Goal: Transaction & Acquisition: Book appointment/travel/reservation

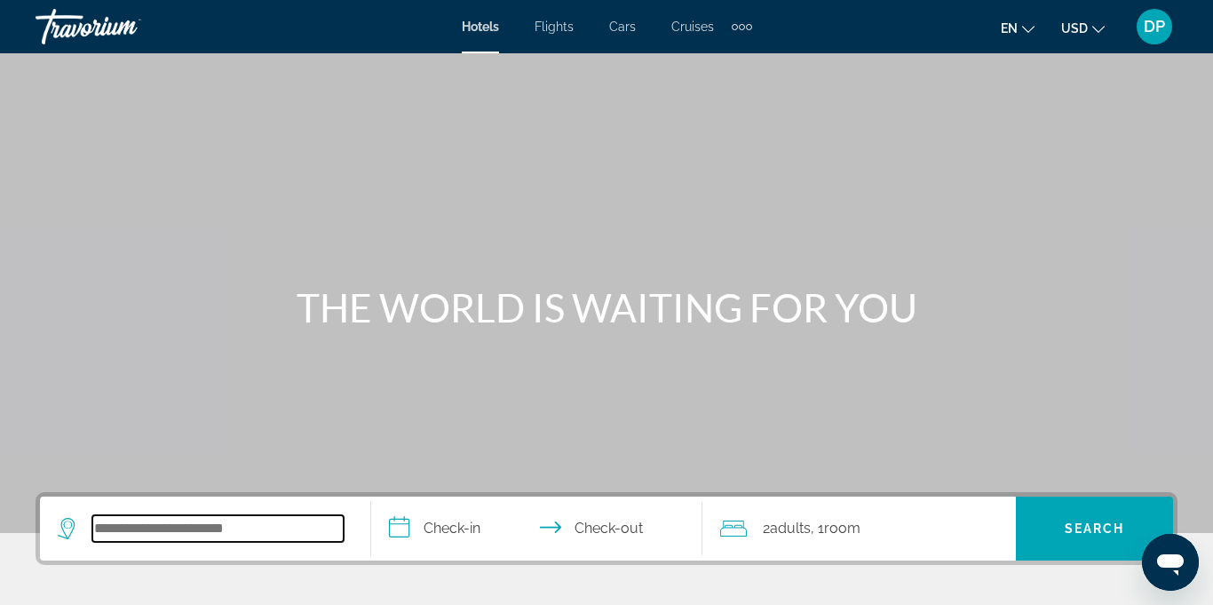
click at [130, 532] on input "Search widget" at bounding box center [217, 528] width 251 height 27
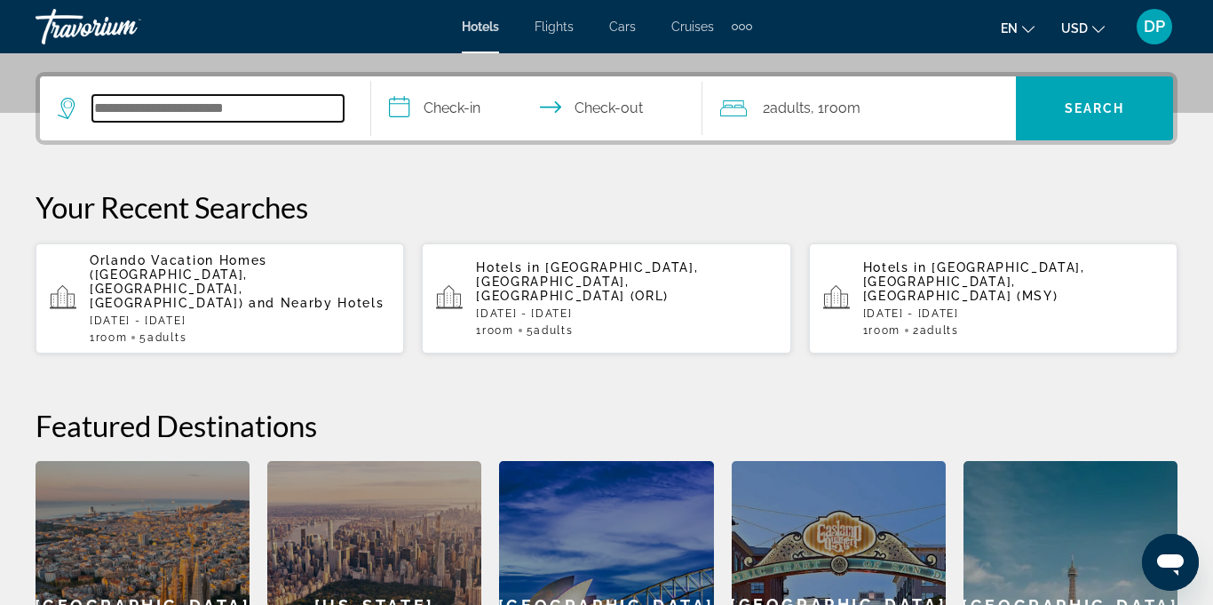
scroll to position [434, 0]
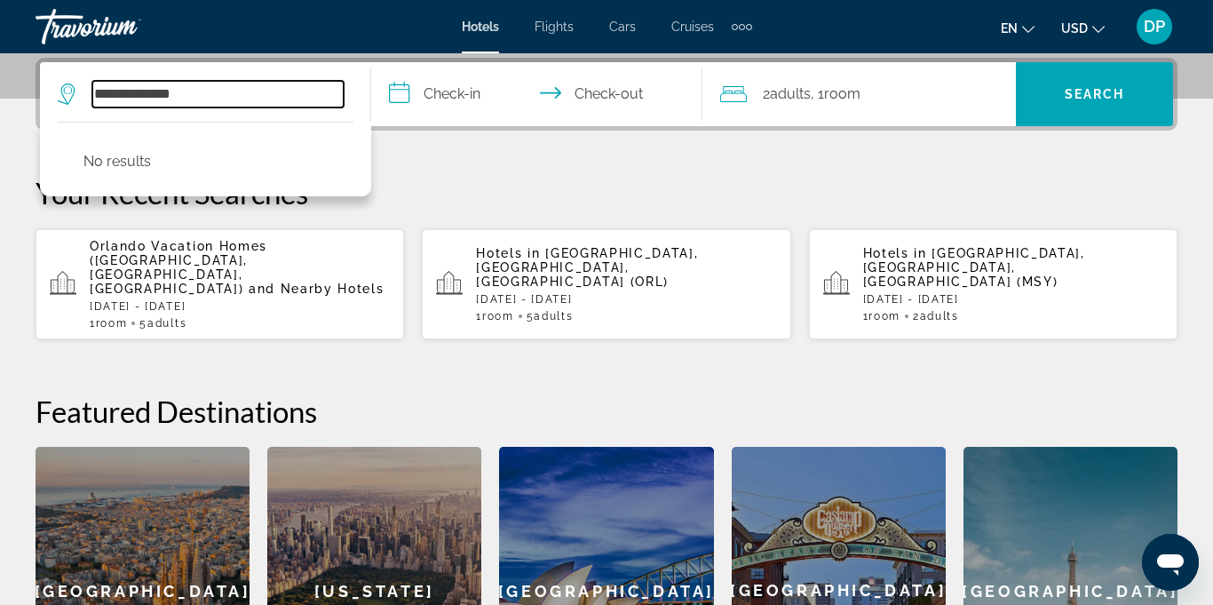
type input "**********"
click at [473, 87] on input "**********" at bounding box center [540, 96] width 338 height 69
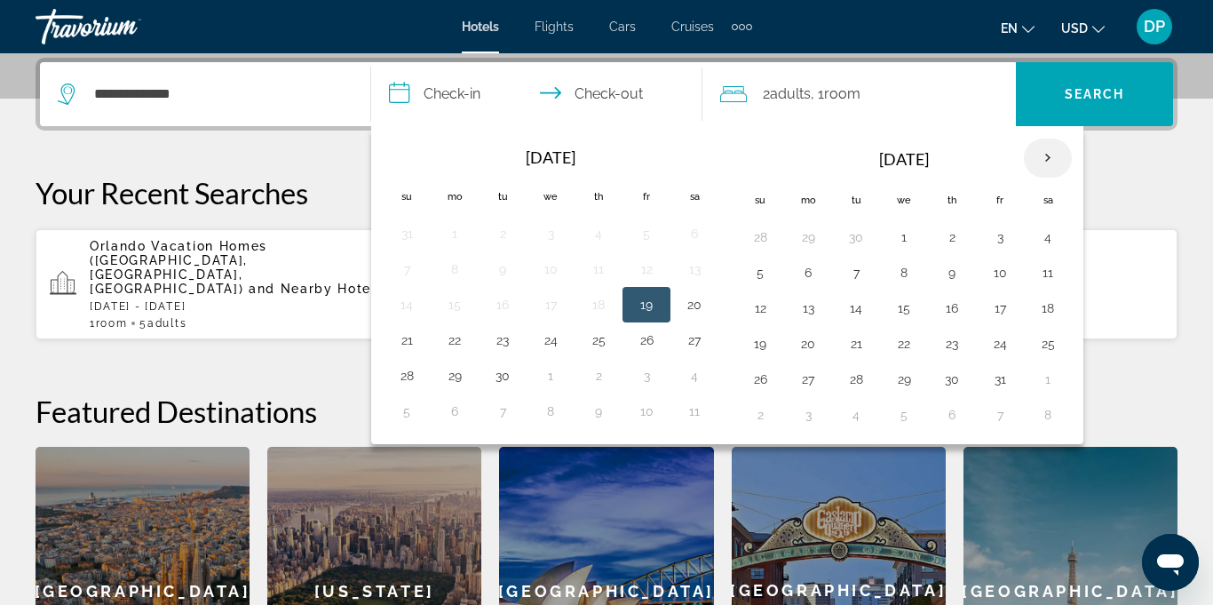
click at [1050, 159] on th "Next month" at bounding box center [1048, 158] width 48 height 39
click at [1044, 159] on th "Next month" at bounding box center [1048, 158] width 48 height 39
click at [1039, 157] on th "Next month" at bounding box center [1048, 158] width 48 height 39
click at [1035, 148] on th "Next month" at bounding box center [1048, 158] width 48 height 39
click at [807, 382] on button "23" at bounding box center [808, 379] width 28 height 25
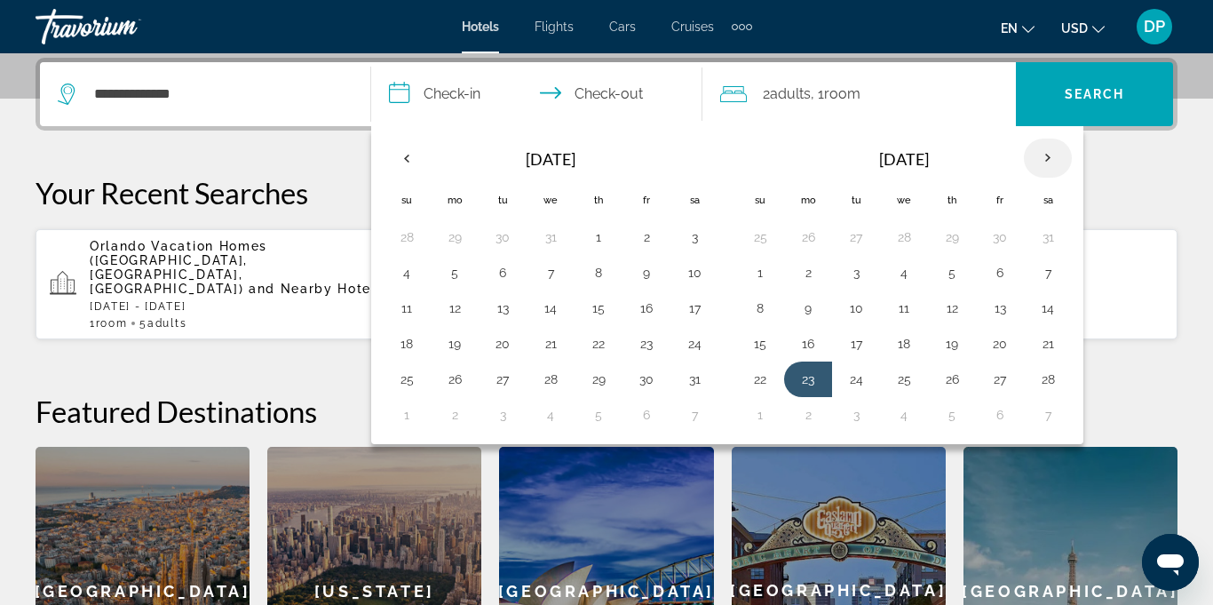
click at [1060, 143] on th "Next month" at bounding box center [1048, 158] width 48 height 39
click at [1038, 156] on th "Next month" at bounding box center [1048, 158] width 48 height 39
click at [422, 155] on th "Previous month" at bounding box center [407, 158] width 48 height 39
click at [759, 276] on button "1" at bounding box center [760, 272] width 28 height 25
type input "**********"
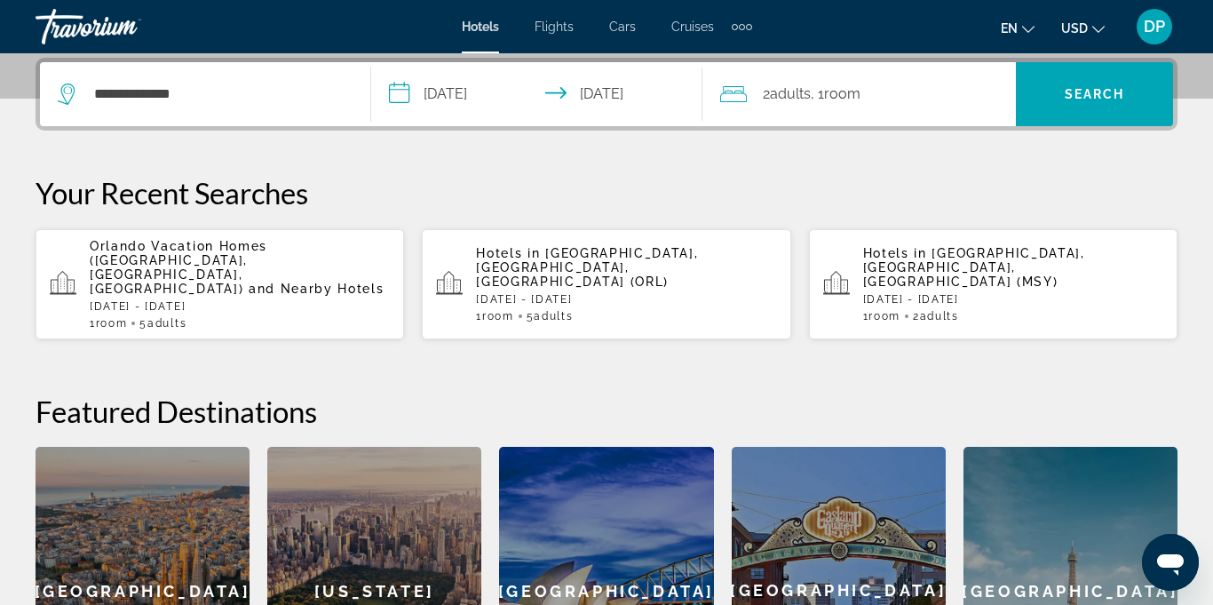
click at [745, 99] on icon "Travelers: 2 adults, 0 children" at bounding box center [733, 93] width 27 height 21
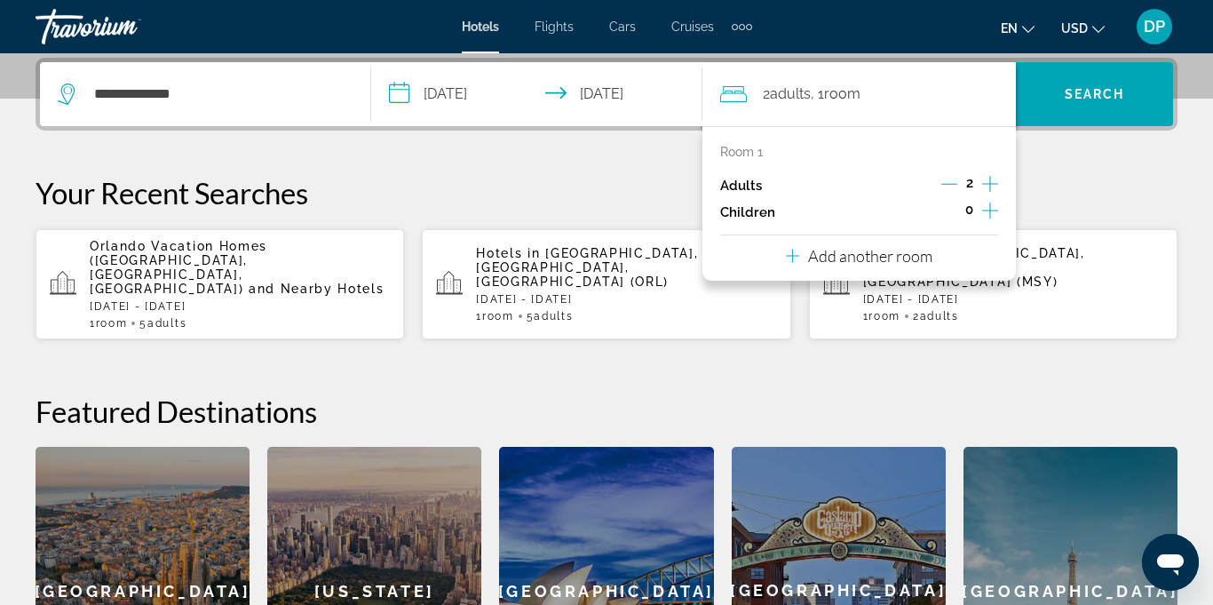
click at [996, 184] on icon "Increment adults" at bounding box center [990, 184] width 16 height 16
click at [997, 179] on icon "Increment adults" at bounding box center [990, 183] width 16 height 21
click at [995, 180] on icon "Increment adults" at bounding box center [990, 183] width 16 height 21
click at [1126, 186] on p "Your Recent Searches" at bounding box center [607, 193] width 1142 height 36
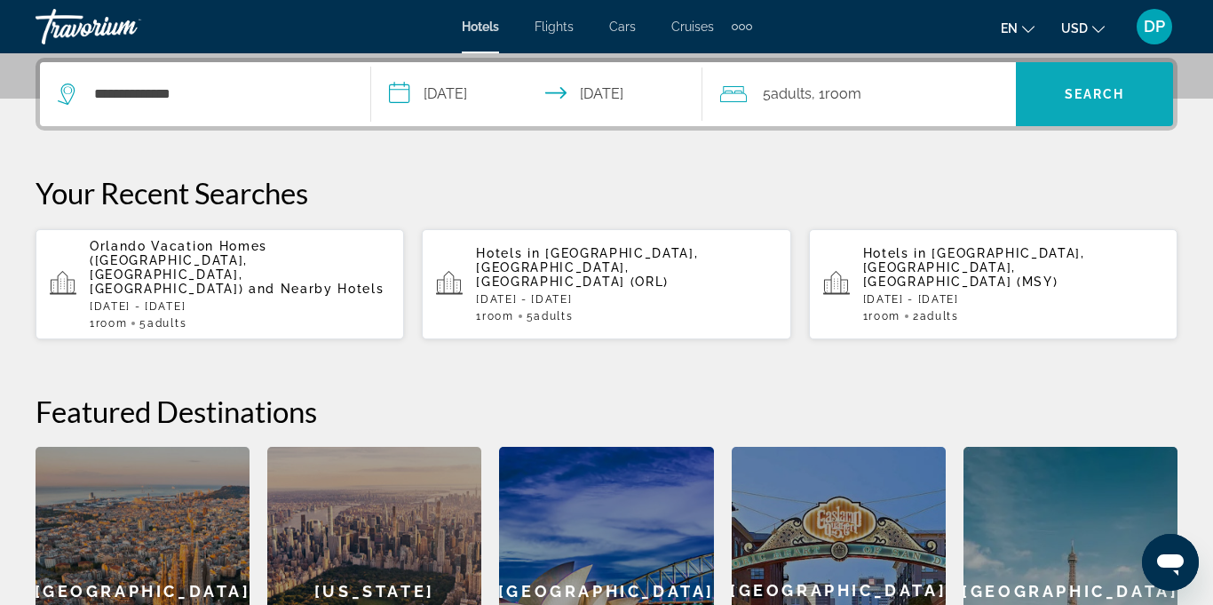
click at [1076, 103] on span "Search widget" at bounding box center [1094, 94] width 157 height 43
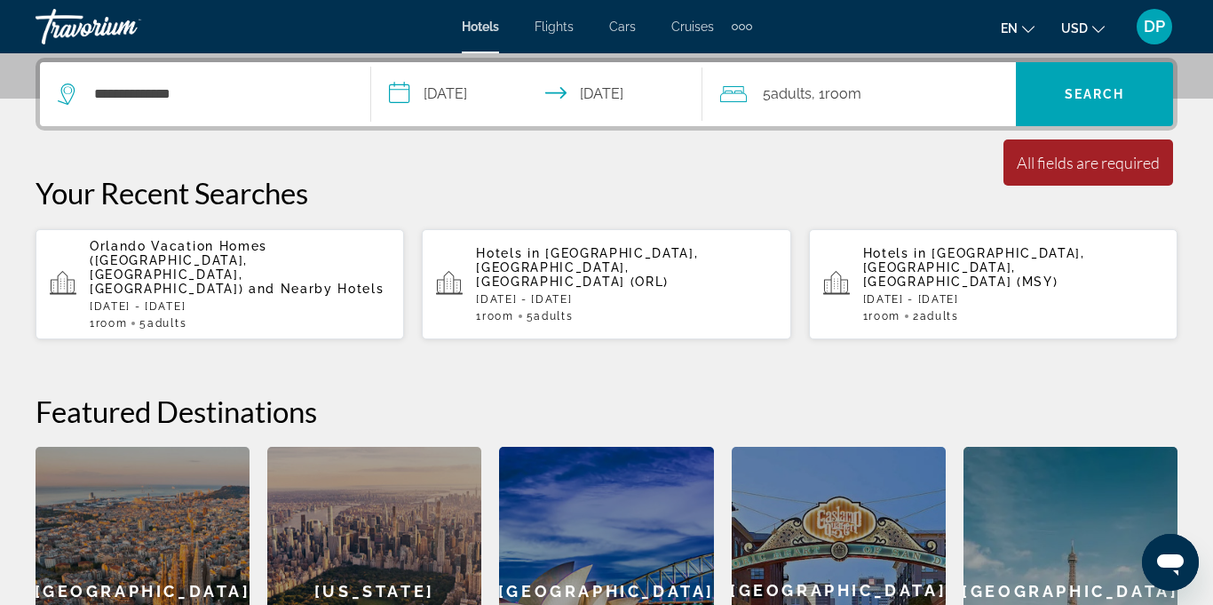
click at [249, 282] on span "and Nearby Hotels" at bounding box center [317, 289] width 136 height 14
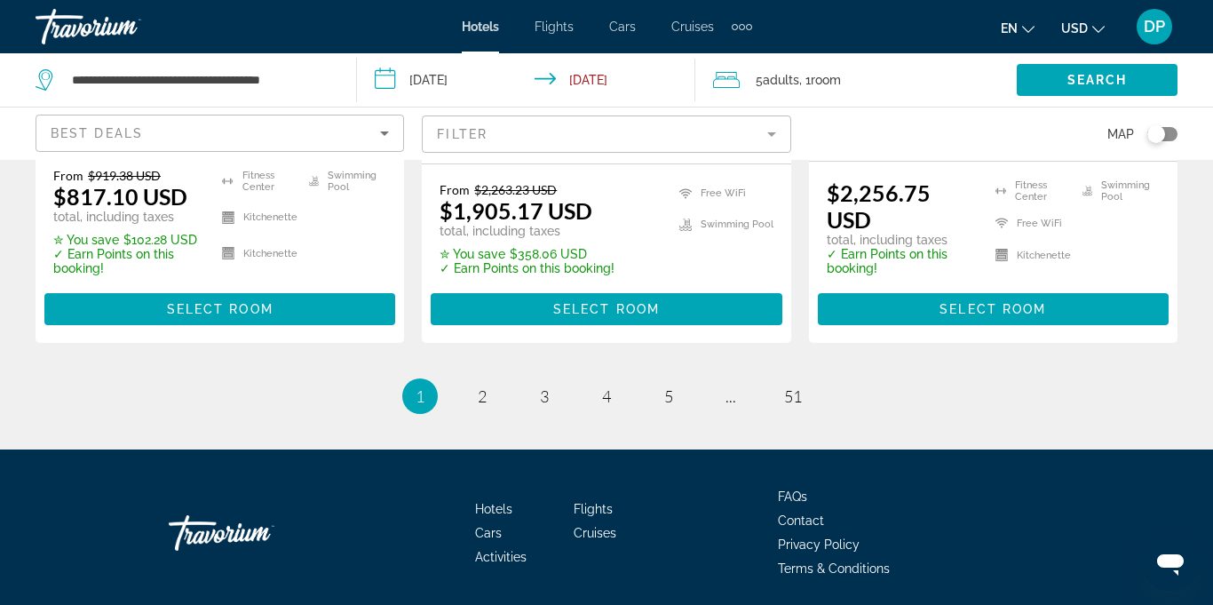
scroll to position [2715, 0]
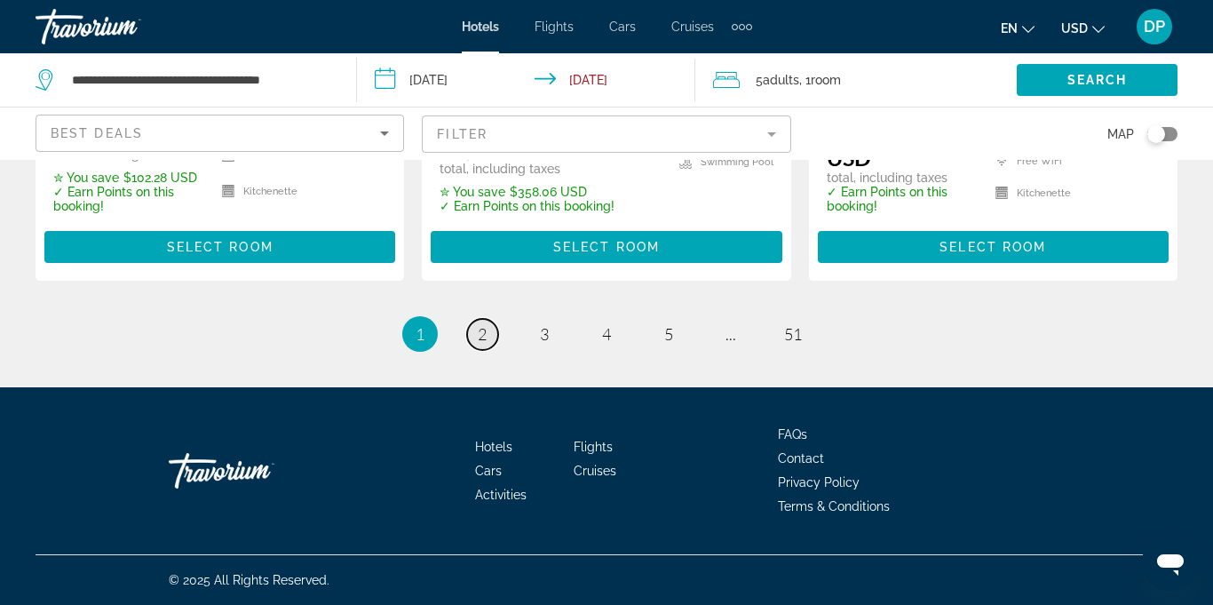
click at [485, 338] on span "2" at bounding box center [482, 334] width 9 height 20
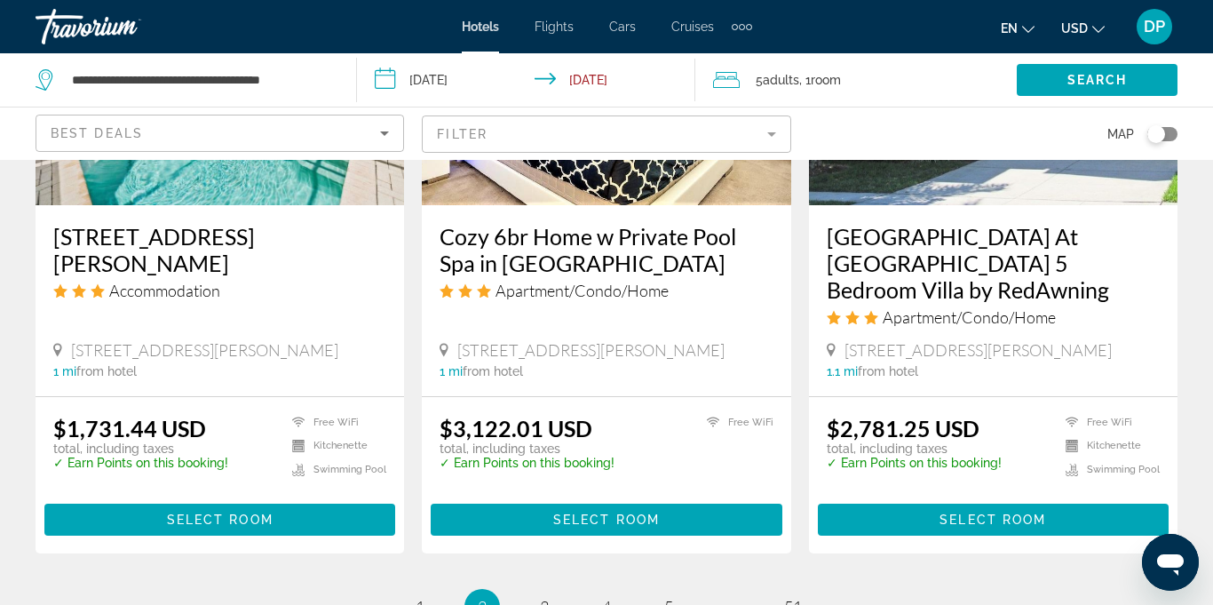
scroll to position [2598, 0]
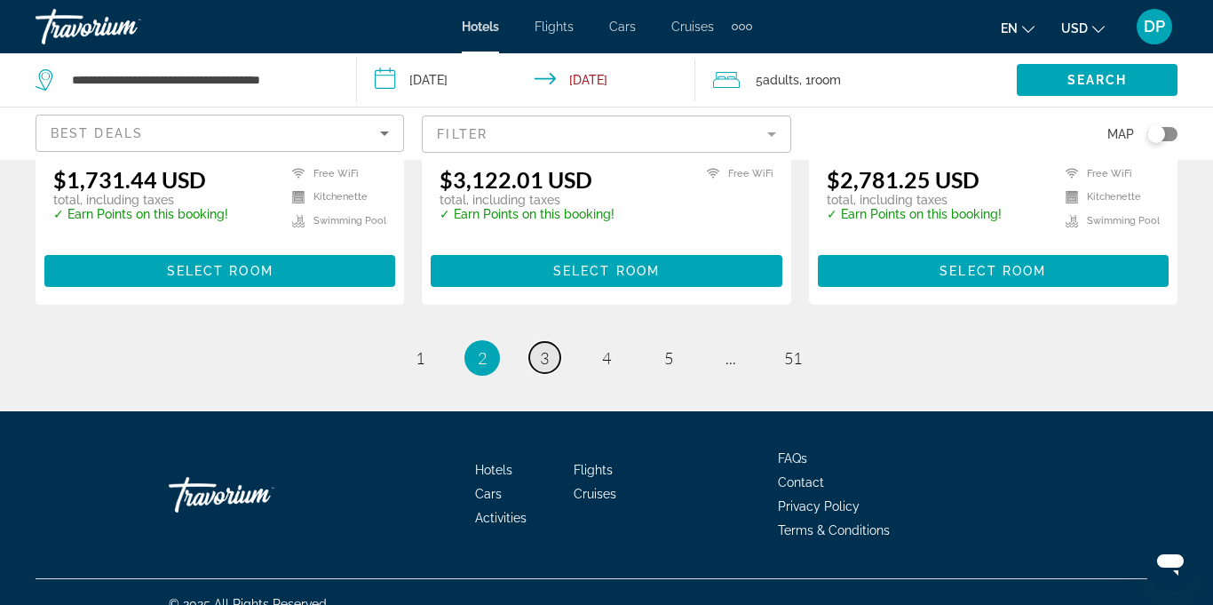
click at [554, 342] on link "page 3" at bounding box center [544, 357] width 31 height 31
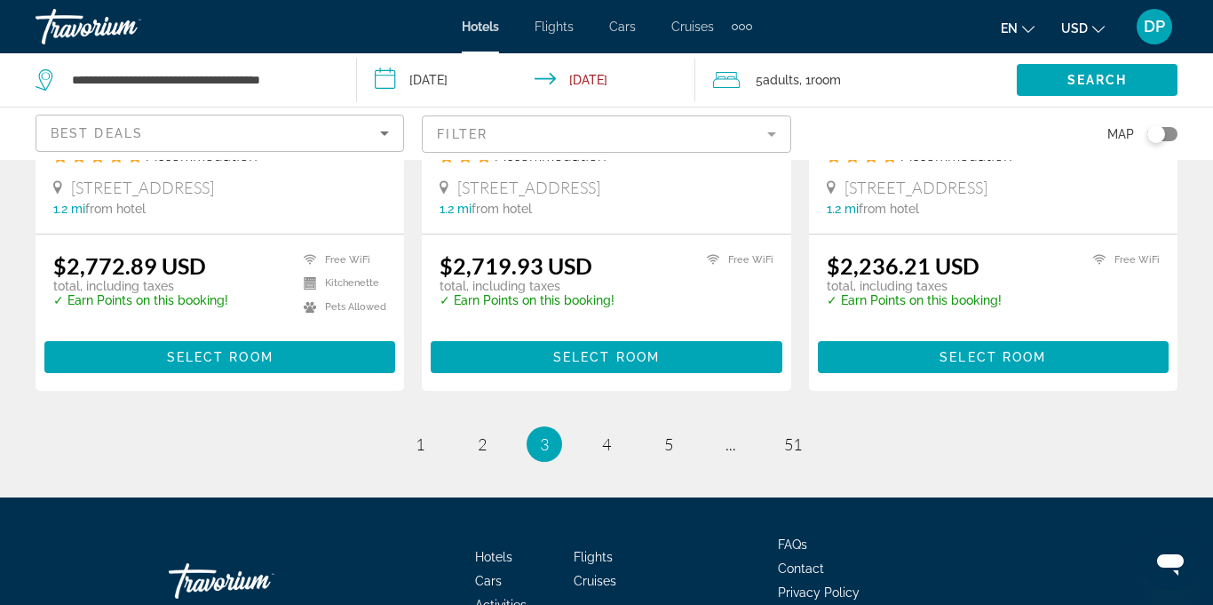
scroll to position [2394, 0]
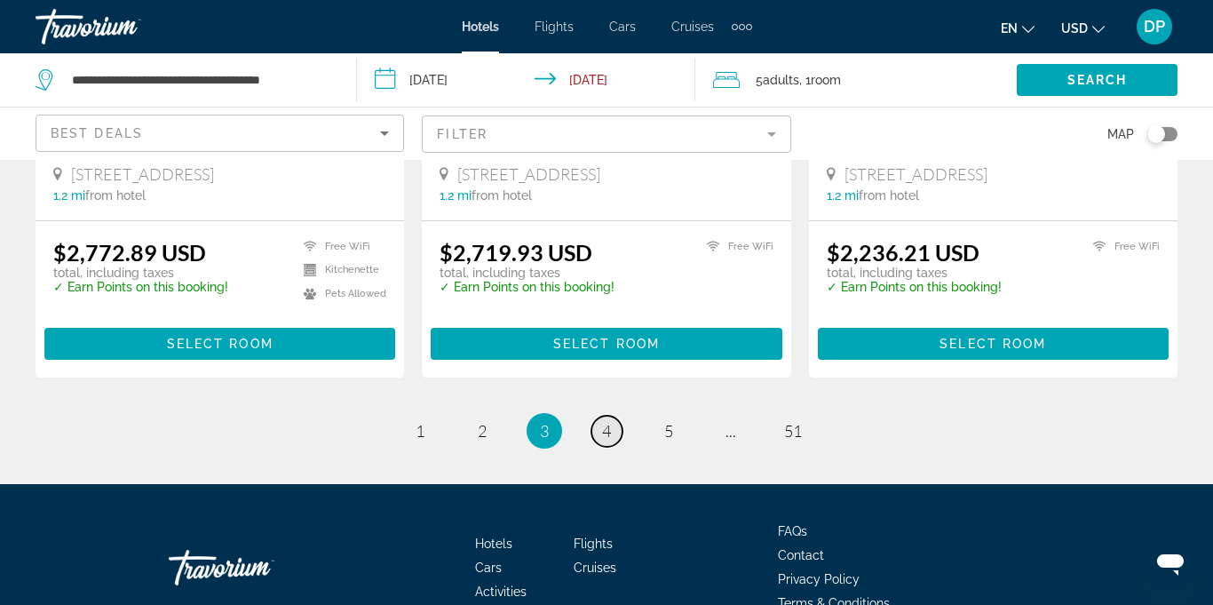
click at [608, 416] on link "page 4" at bounding box center [607, 431] width 31 height 31
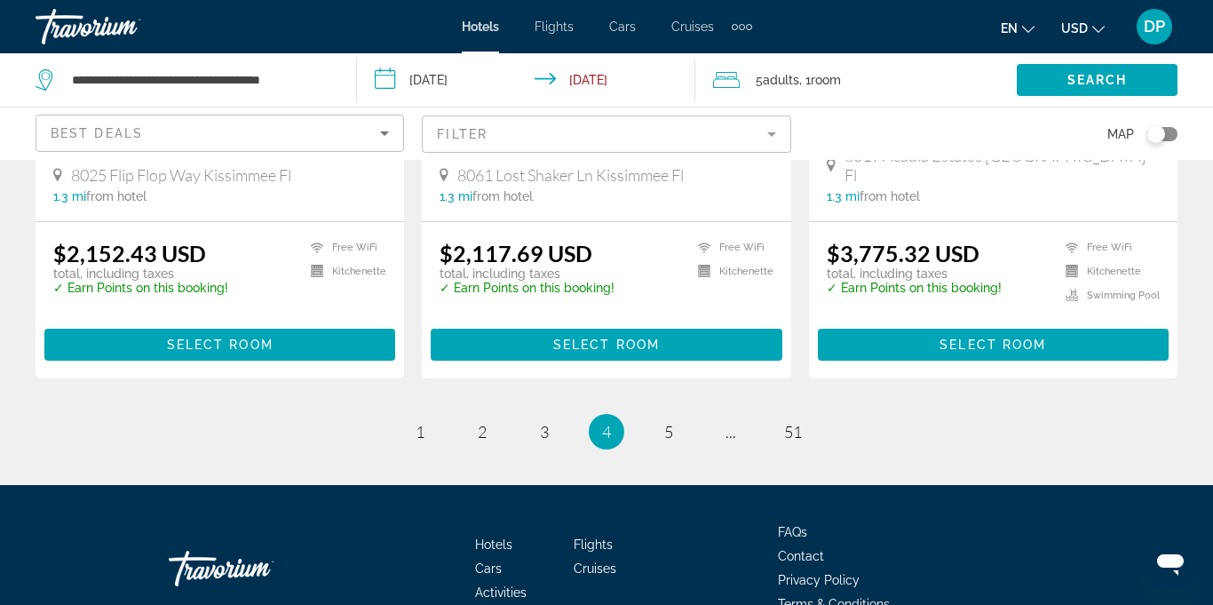
scroll to position [2474, 0]
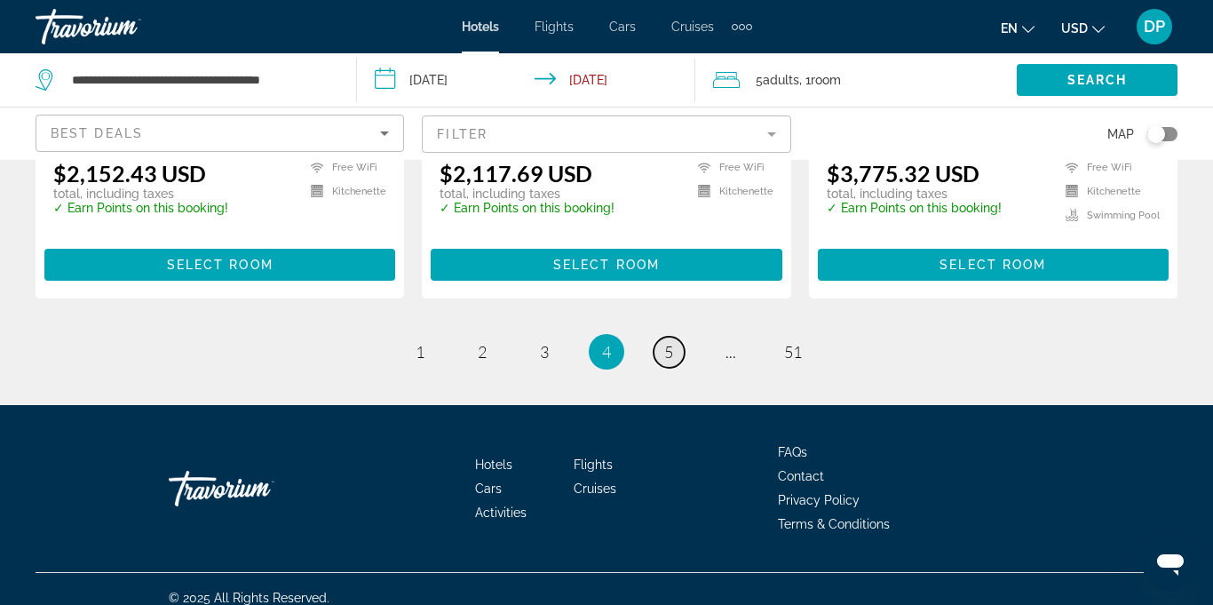
click at [672, 344] on link "page 5" at bounding box center [669, 352] width 31 height 31
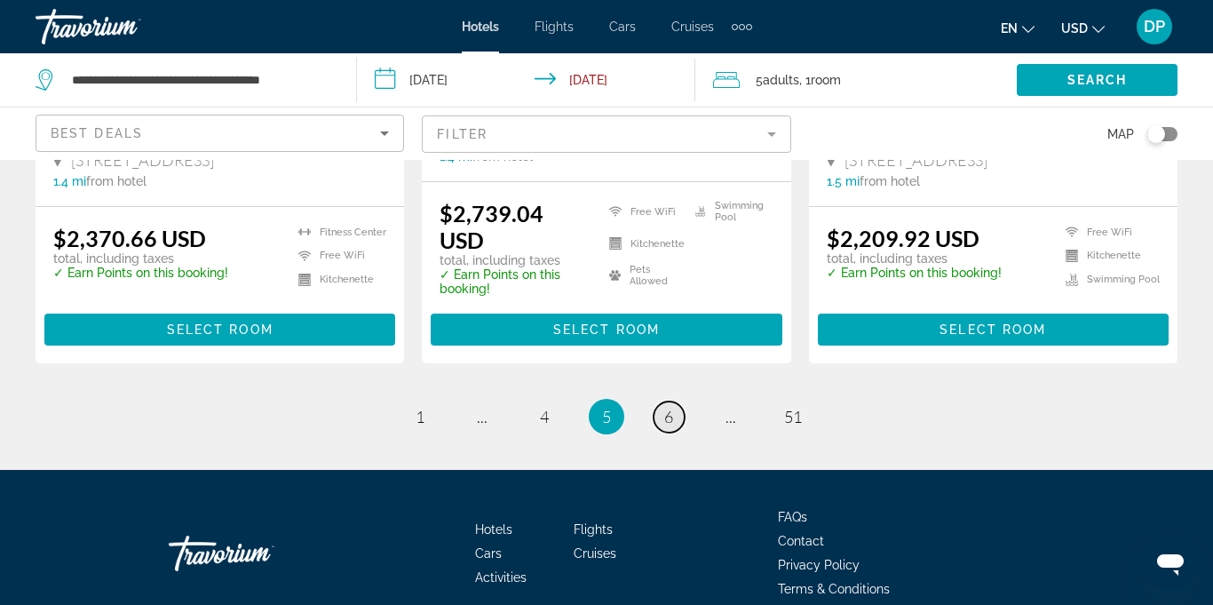
scroll to position [2518, 0]
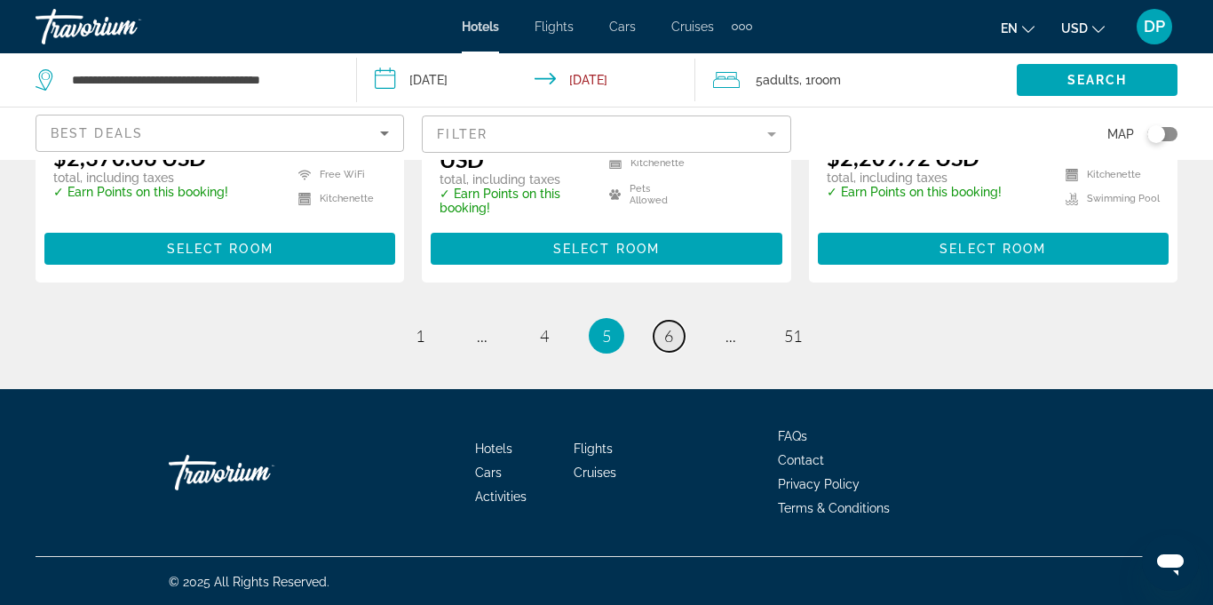
click at [666, 337] on span "6" at bounding box center [668, 336] width 9 height 20
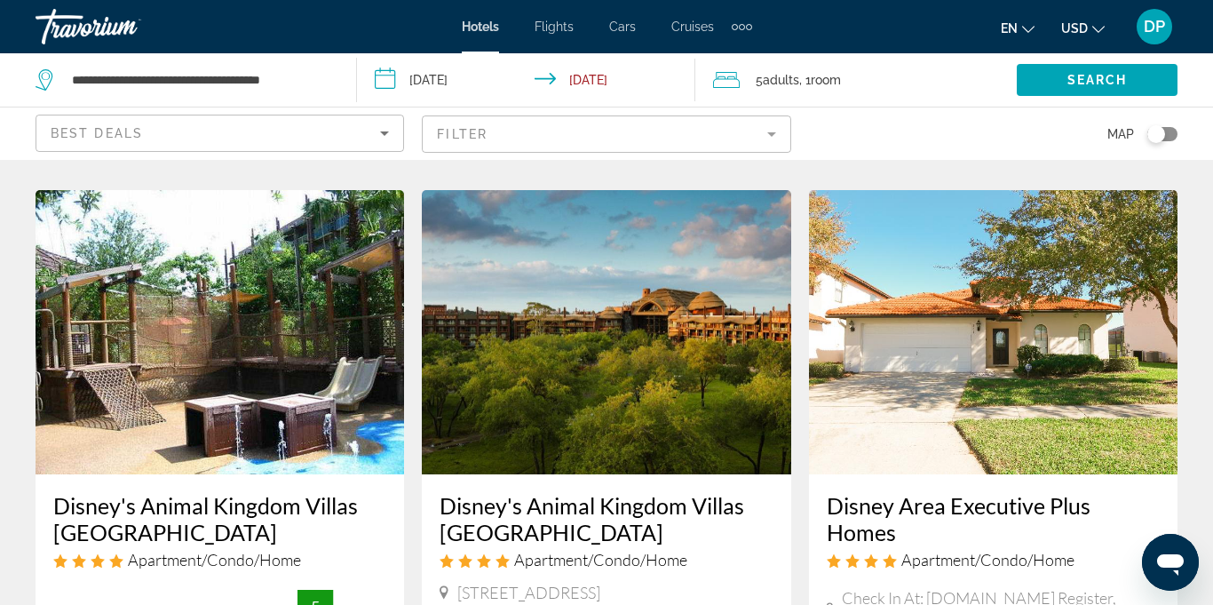
scroll to position [2069, 0]
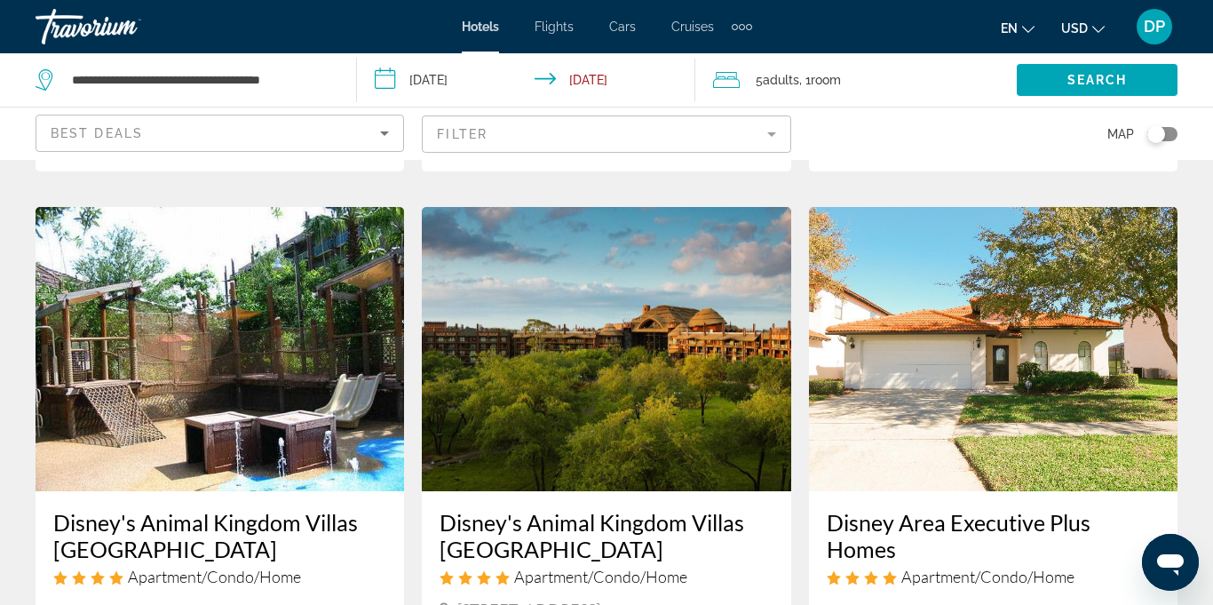
click at [985, 418] on img "Main content" at bounding box center [993, 349] width 369 height 284
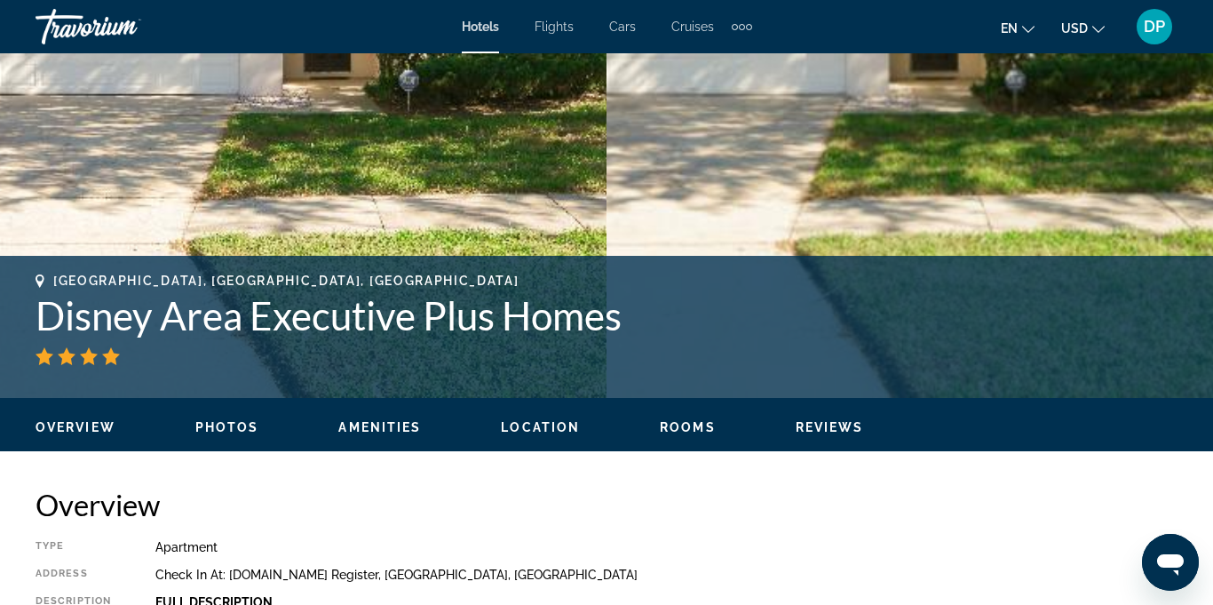
scroll to position [503, 0]
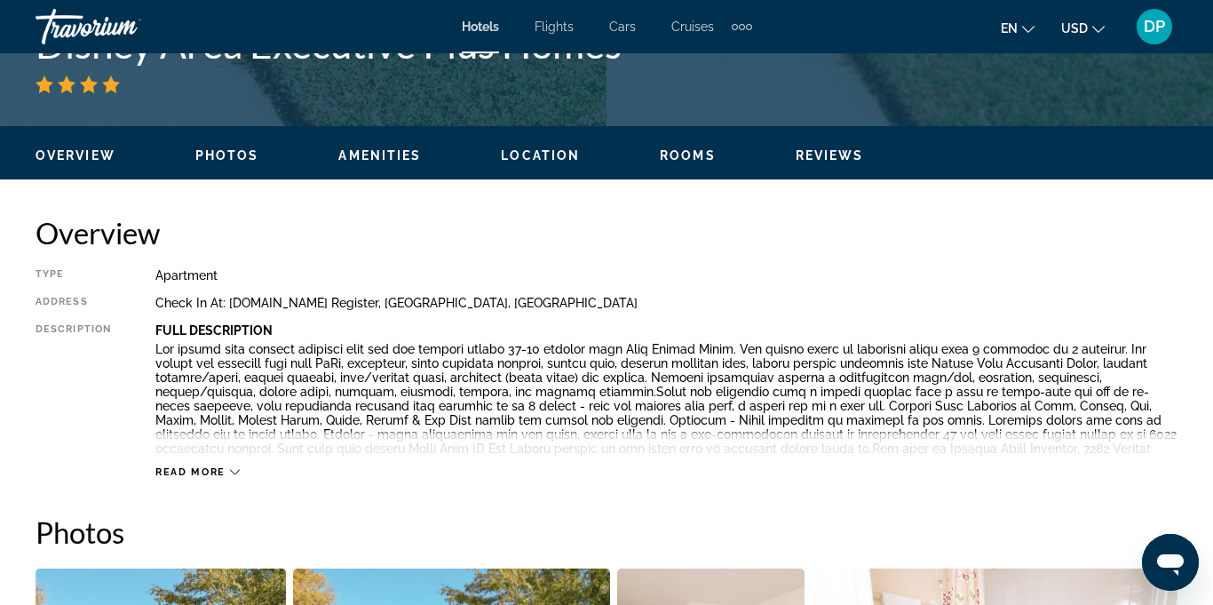
click at [823, 150] on span "Reviews" at bounding box center [830, 155] width 68 height 14
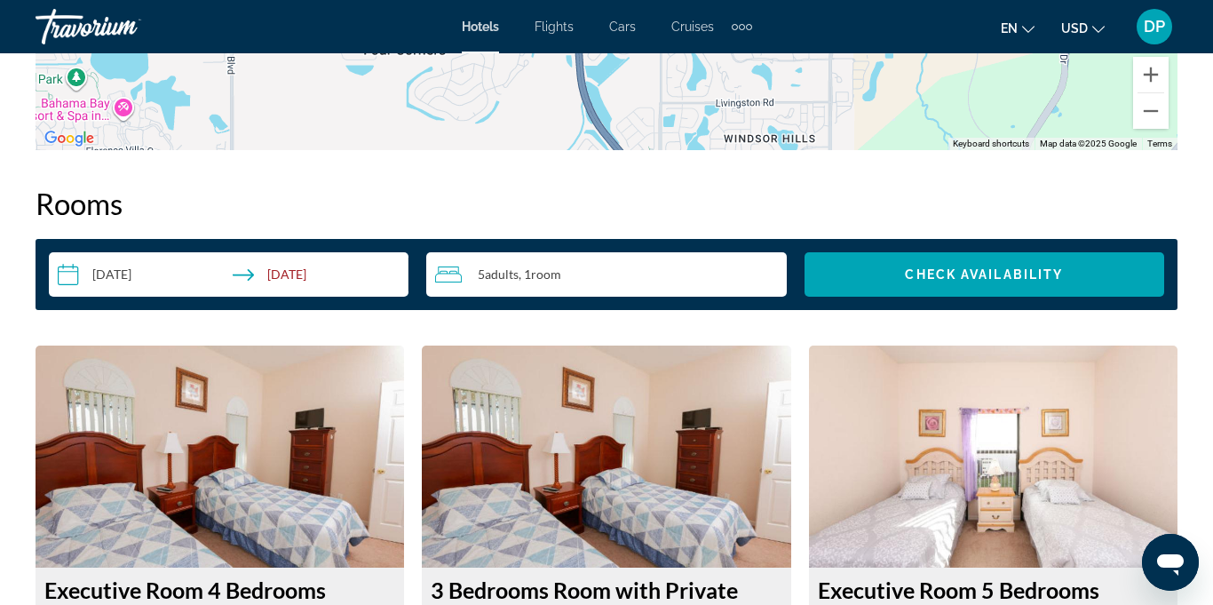
scroll to position [2478, 0]
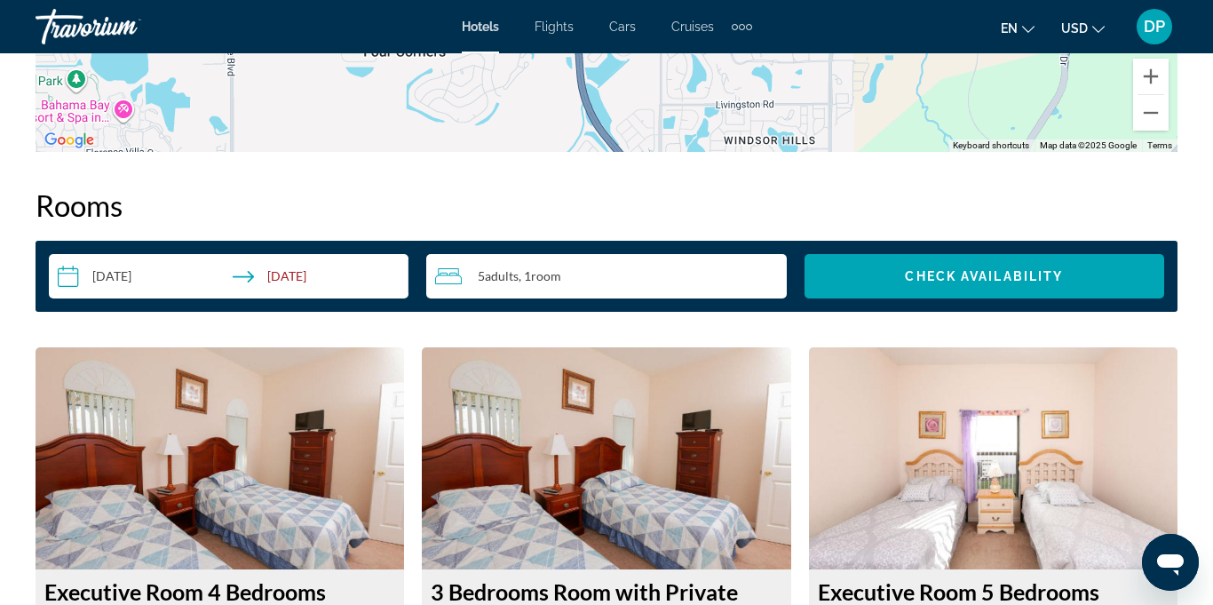
click at [195, 471] on img "Main content" at bounding box center [220, 458] width 369 height 222
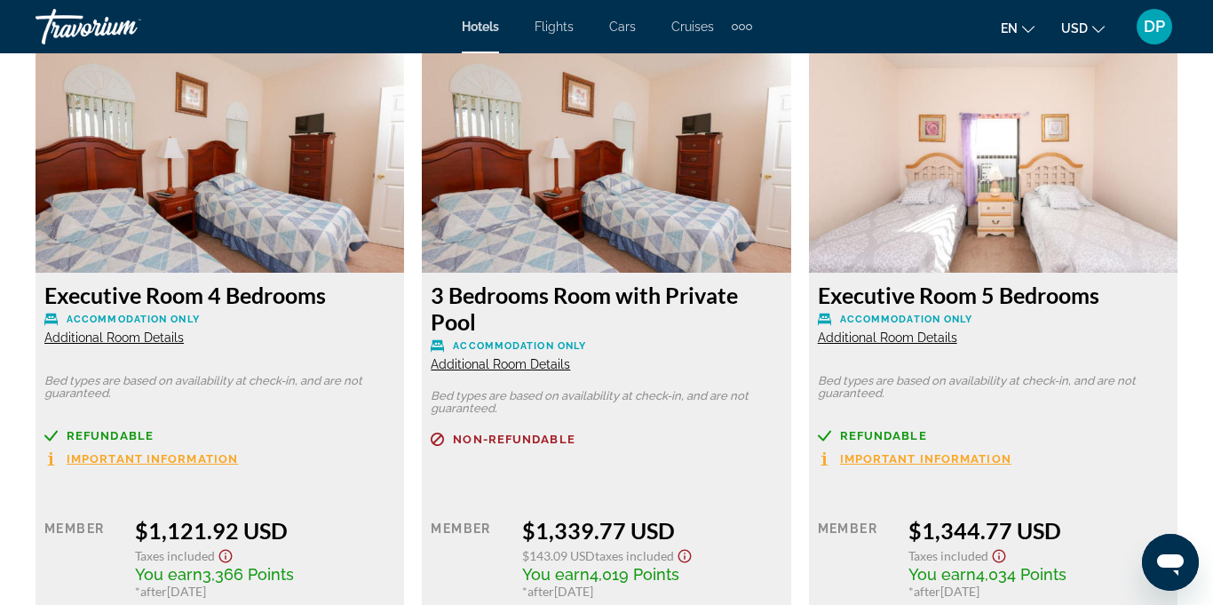
scroll to position [2776, 0]
click at [308, 436] on div "Refundable" at bounding box center [219, 434] width 351 height 13
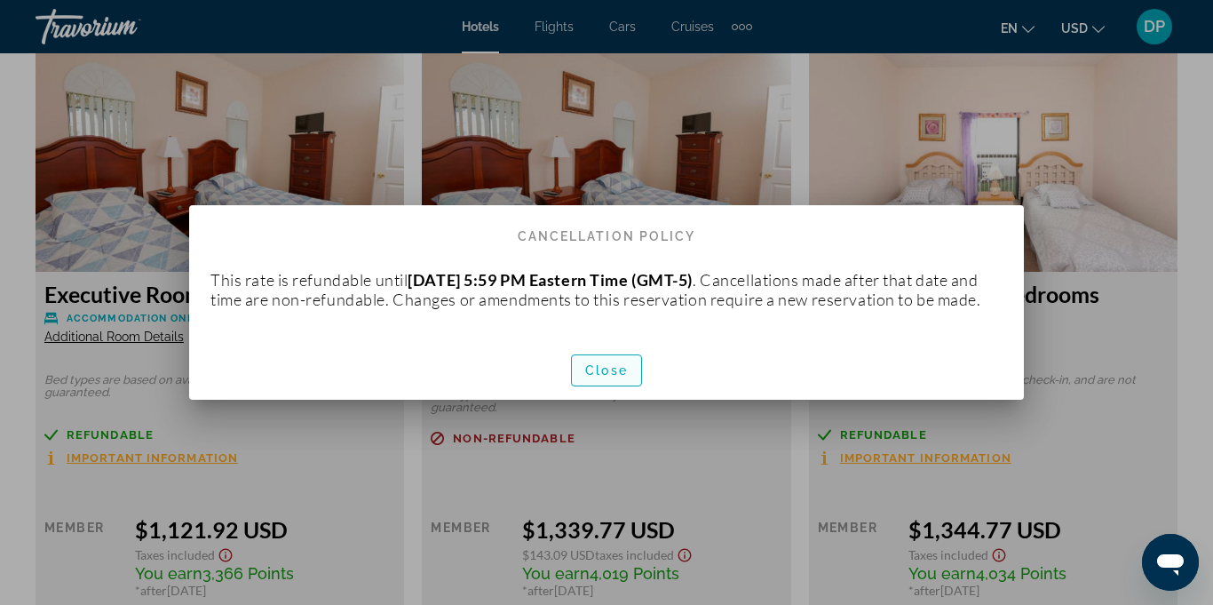
click at [614, 388] on span "button" at bounding box center [606, 370] width 69 height 43
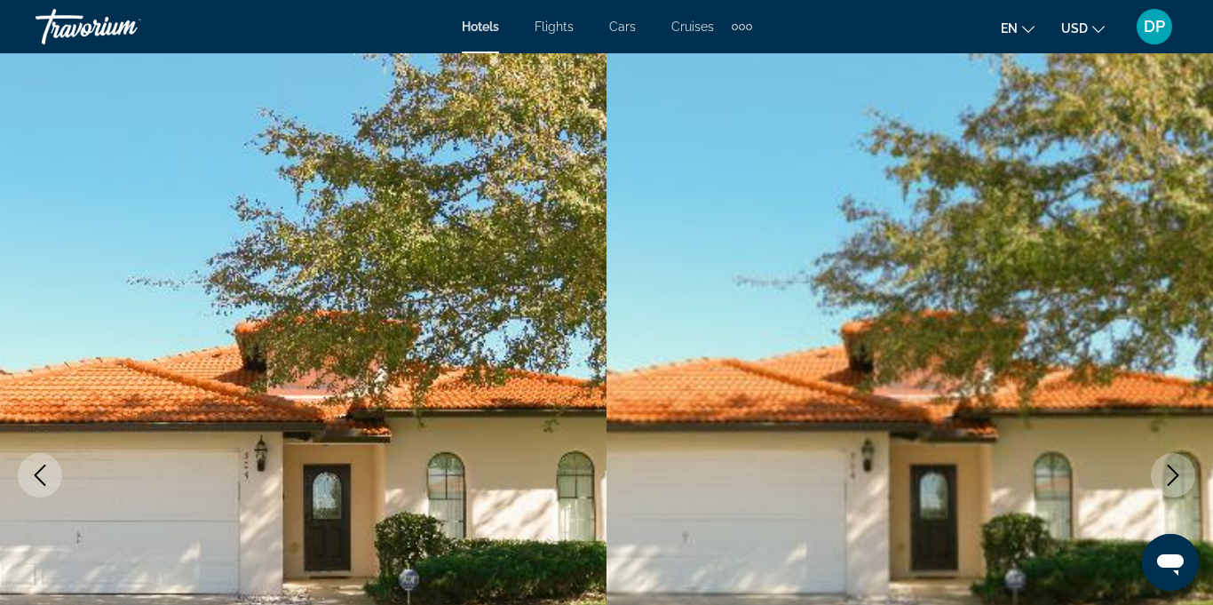
scroll to position [2776, 0]
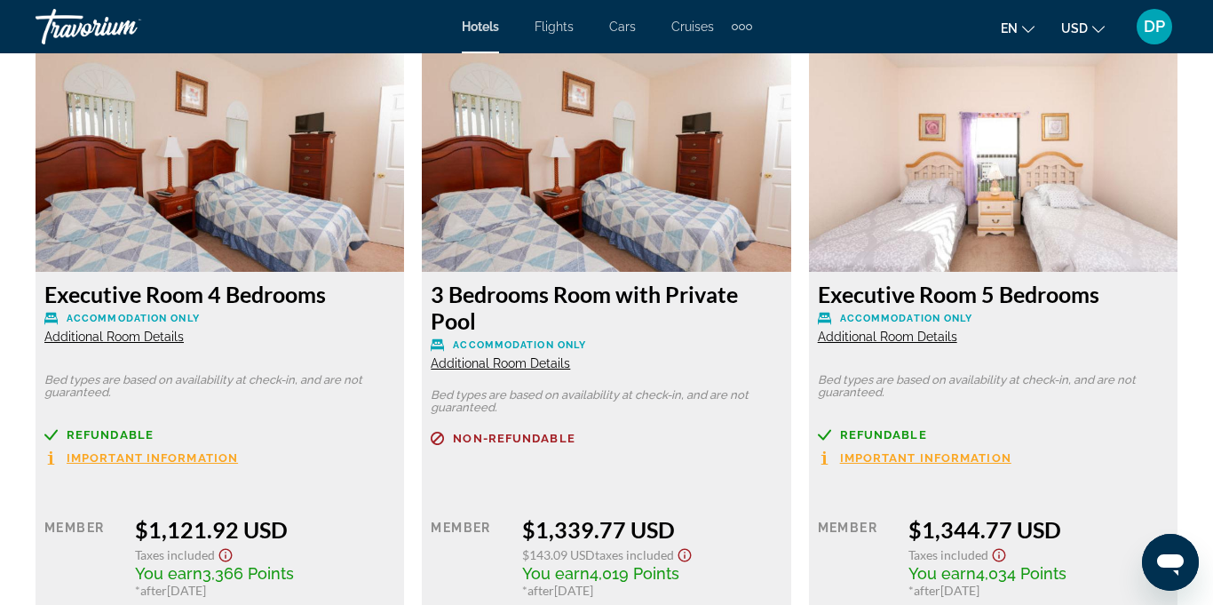
click at [107, 195] on img "Main content" at bounding box center [220, 161] width 369 height 222
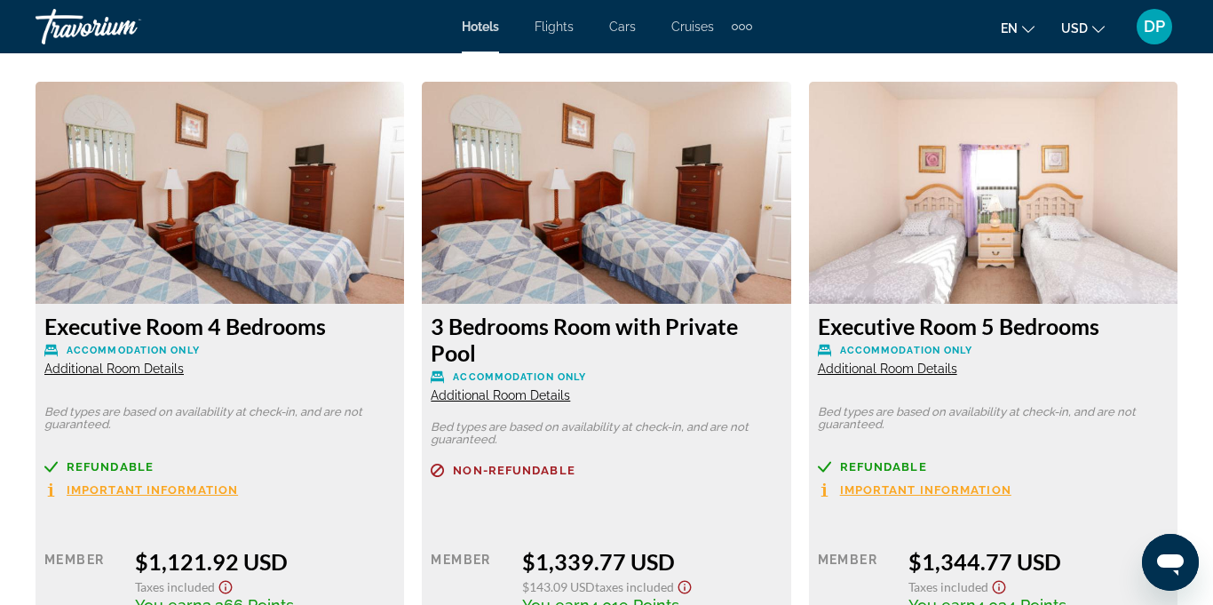
scroll to position [2724, 0]
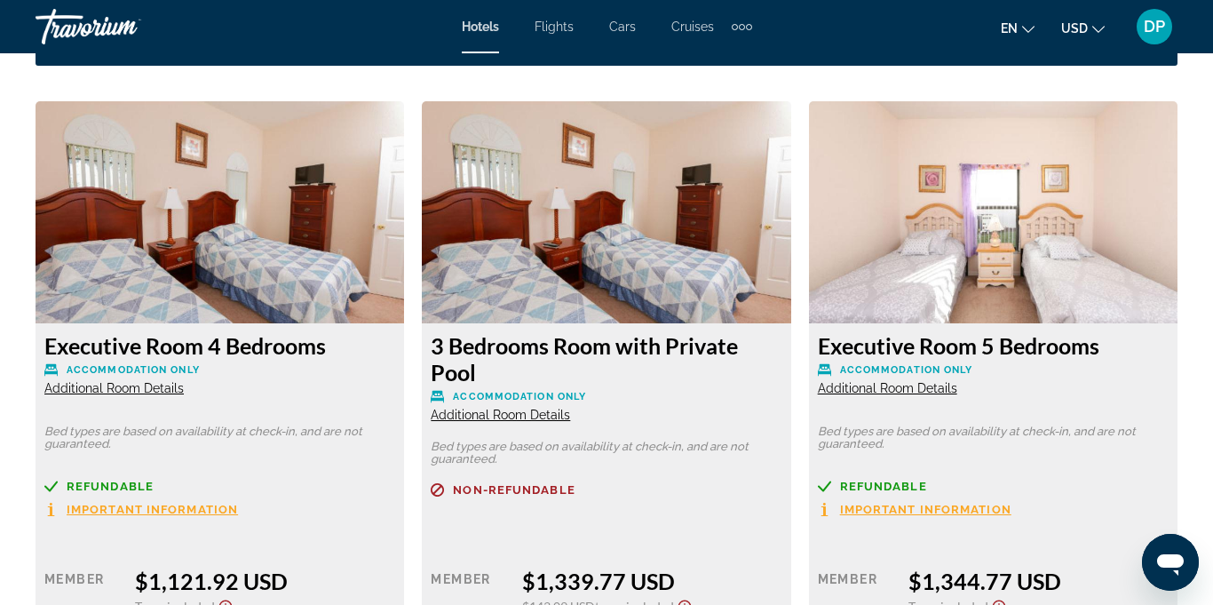
click at [294, 216] on img "Main content" at bounding box center [220, 212] width 369 height 222
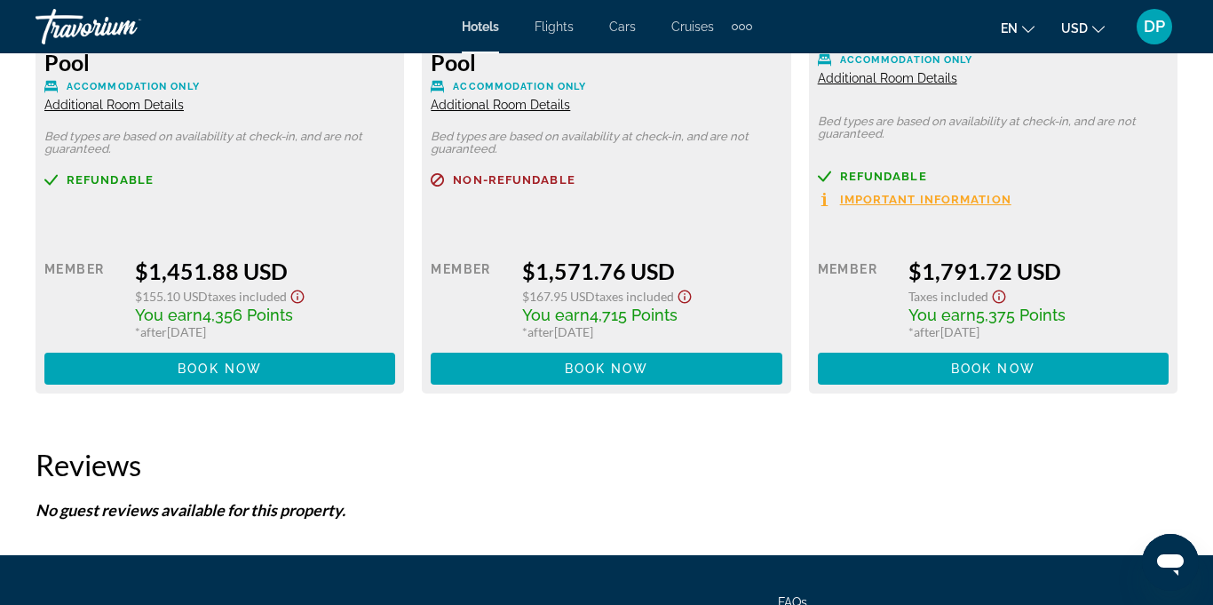
scroll to position [3822, 0]
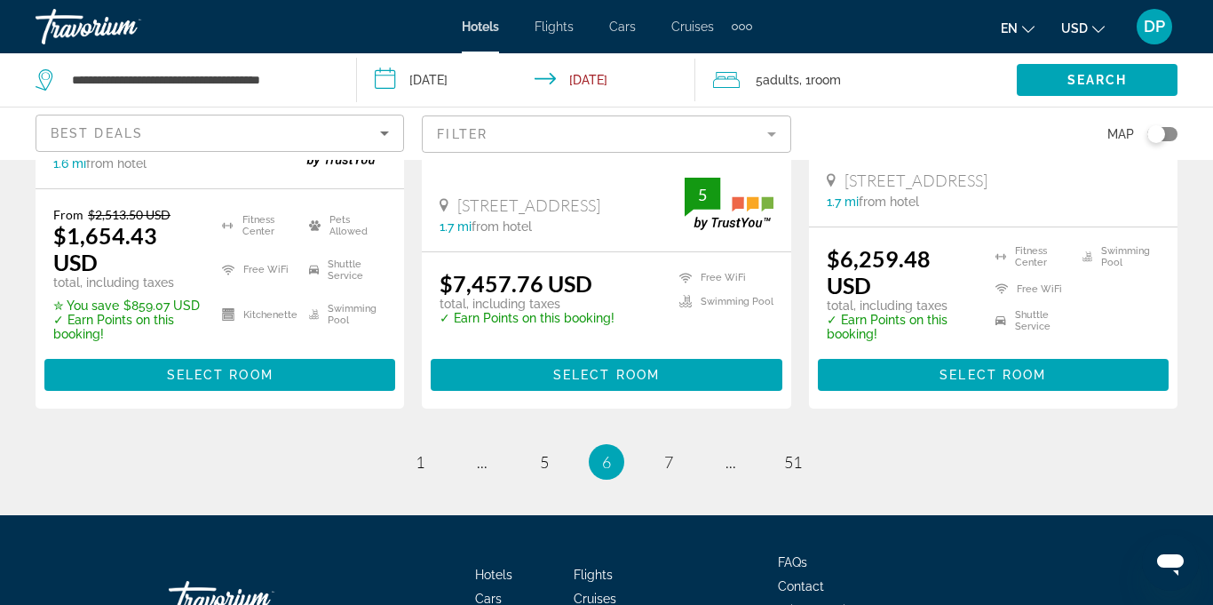
scroll to position [2554, 0]
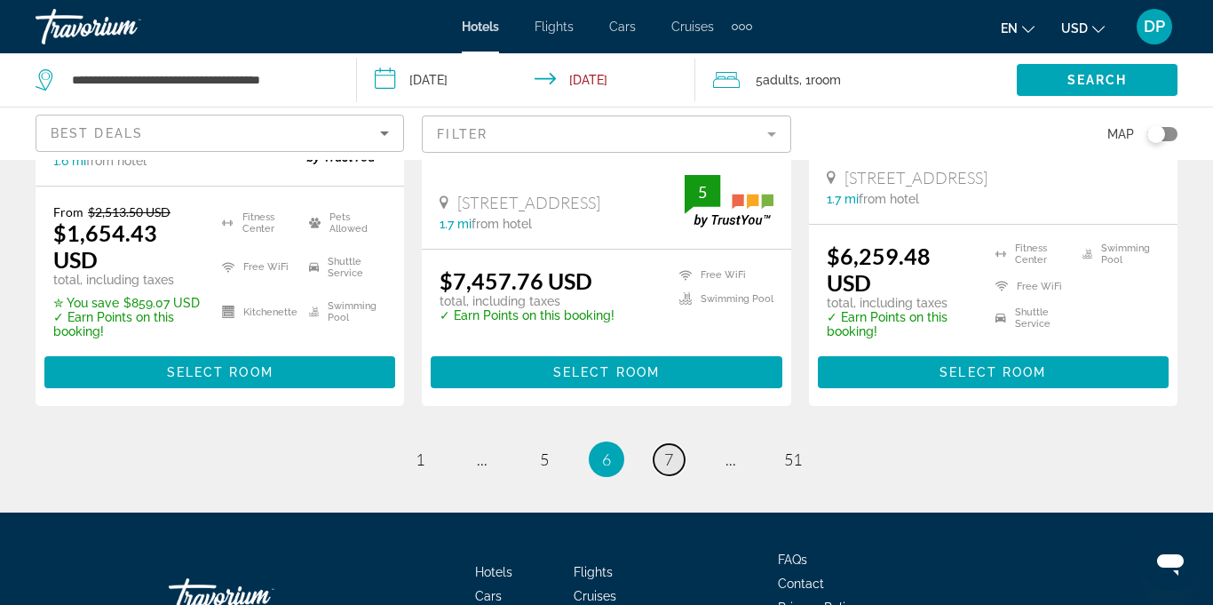
click at [670, 444] on link "page 7" at bounding box center [669, 459] width 31 height 31
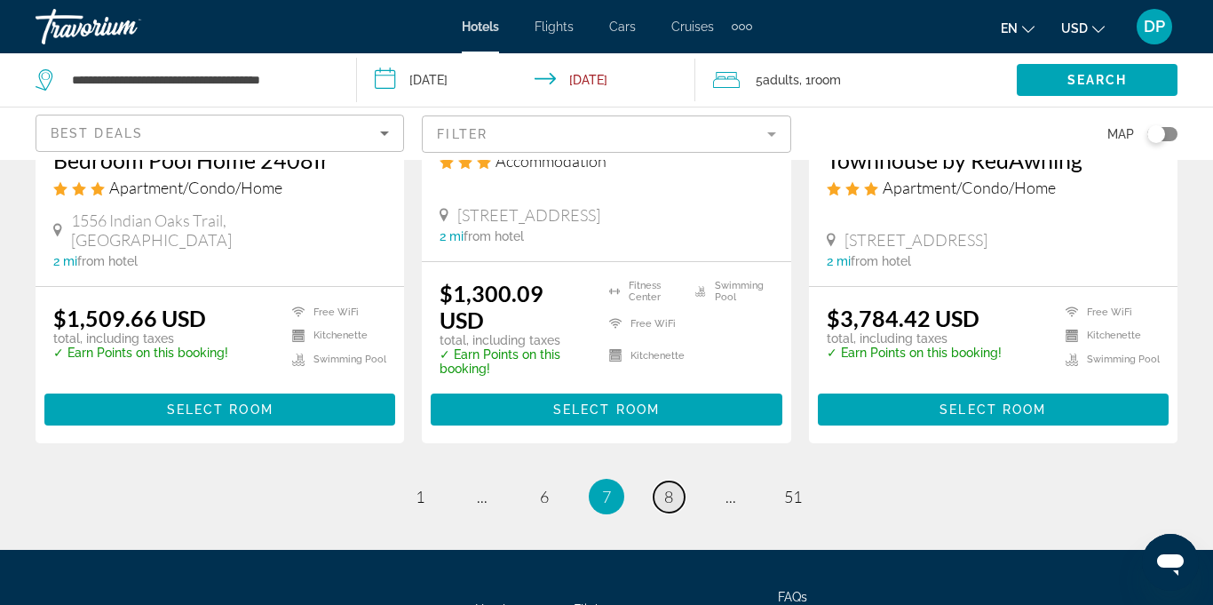
scroll to position [2357, 0]
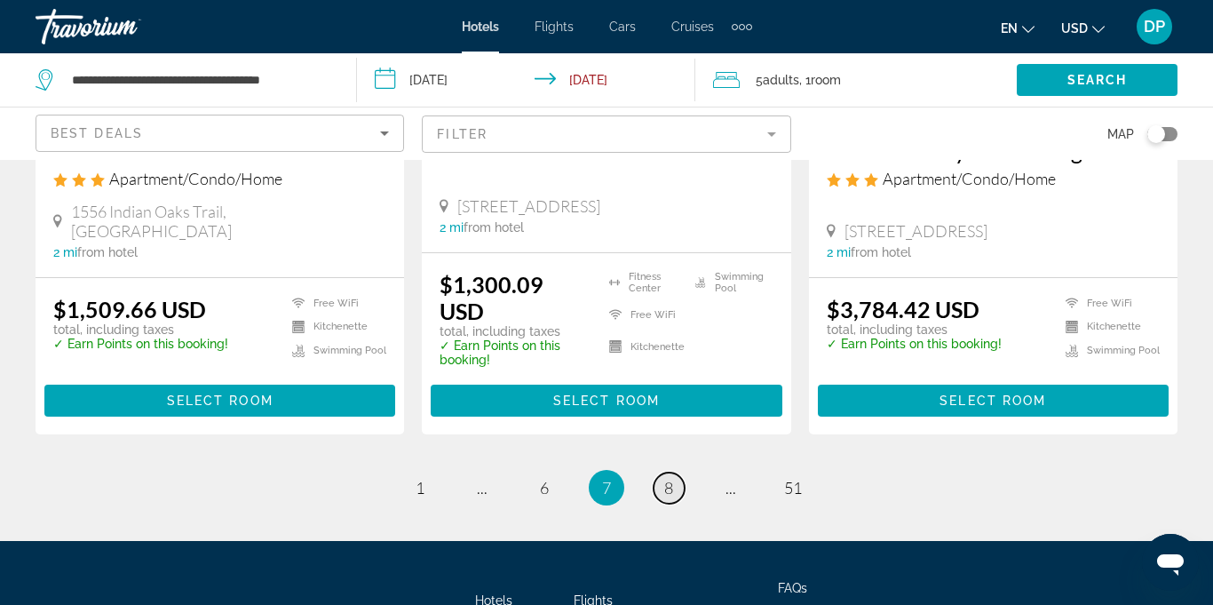
click at [676, 500] on link "page 8" at bounding box center [669, 488] width 31 height 31
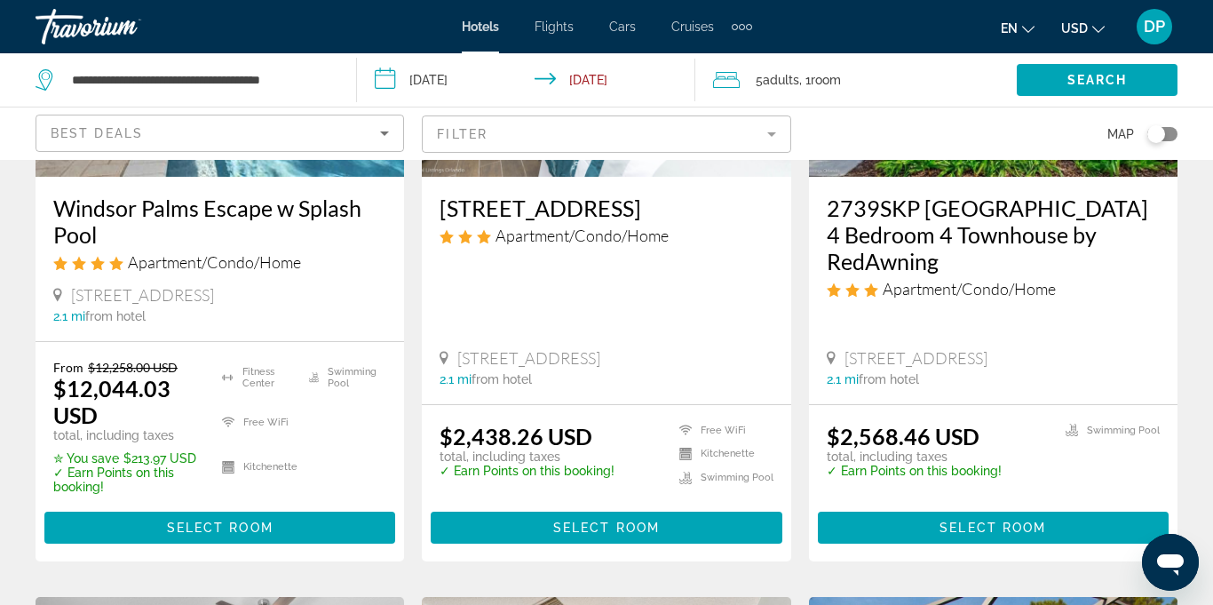
scroll to position [338, 0]
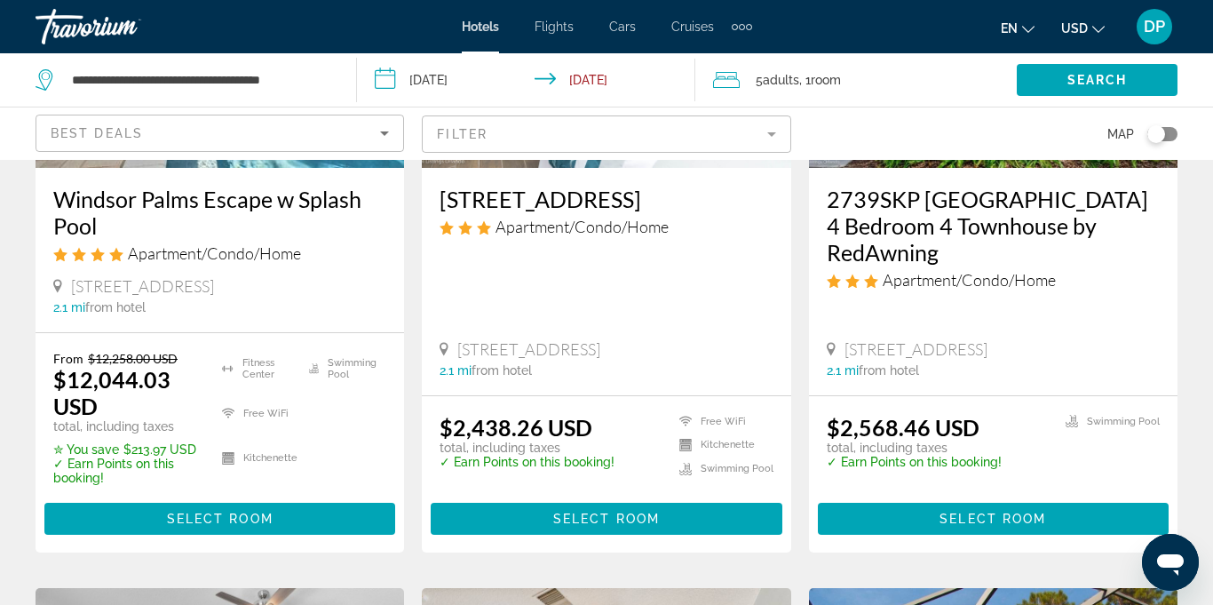
click at [559, 346] on span "[STREET_ADDRESS]" at bounding box center [528, 349] width 143 height 20
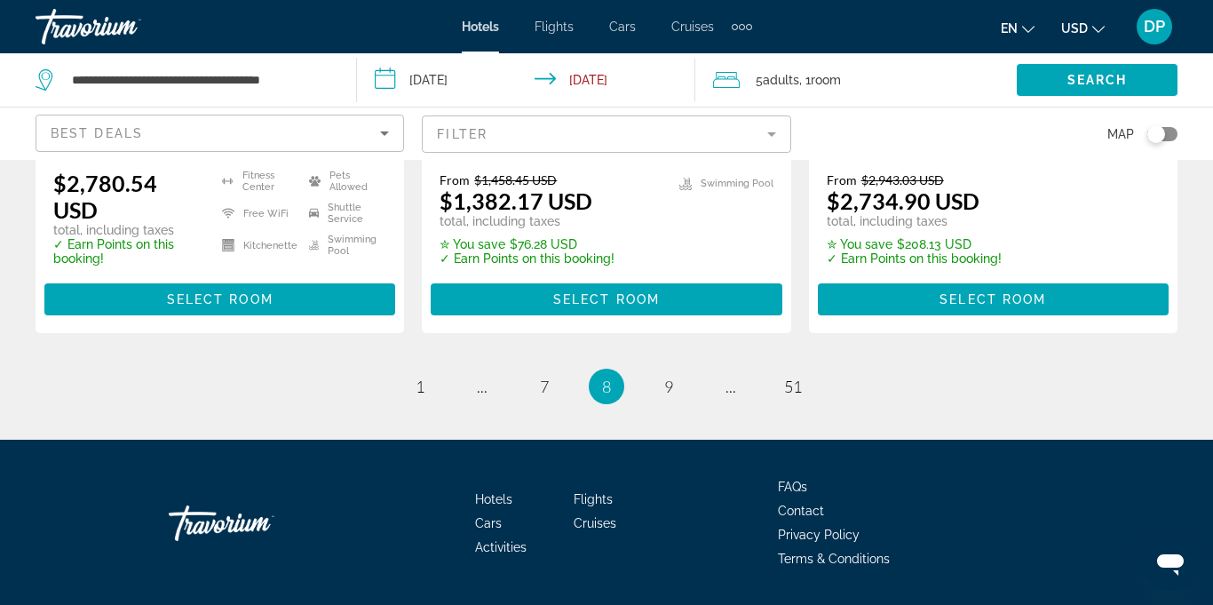
scroll to position [2643, 0]
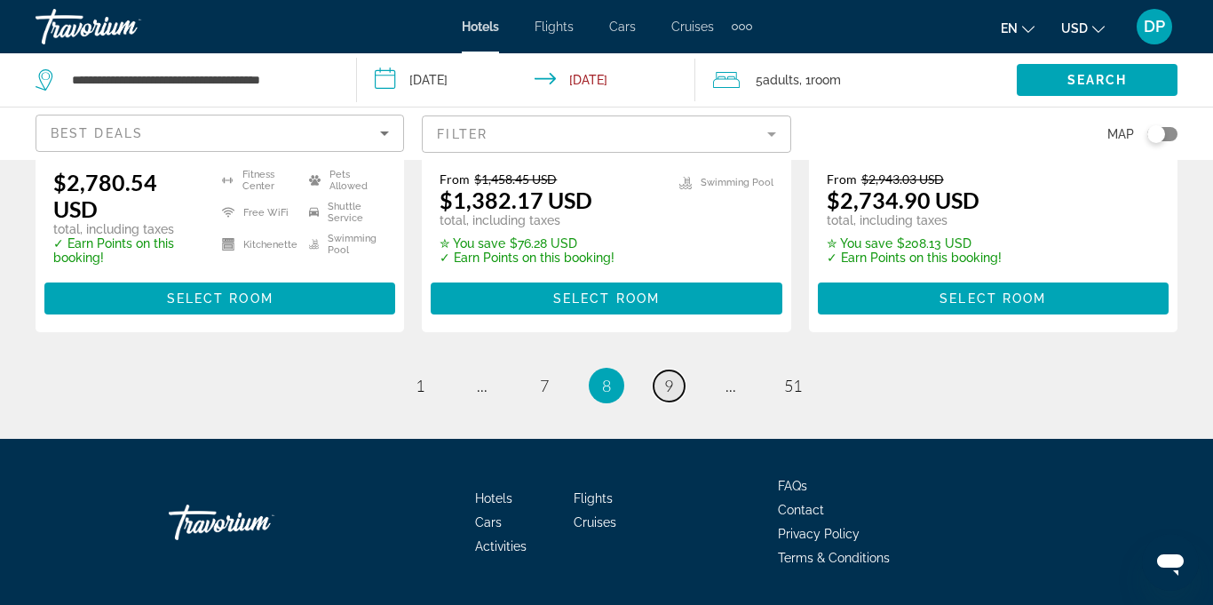
click at [678, 370] on link "page 9" at bounding box center [669, 385] width 31 height 31
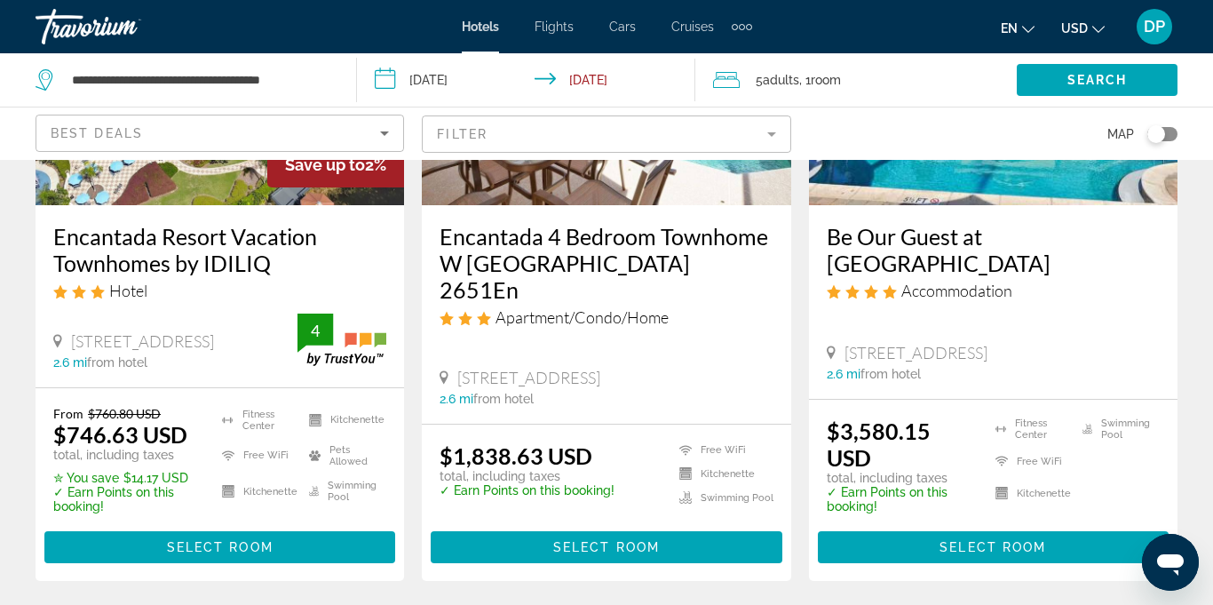
scroll to position [302, 0]
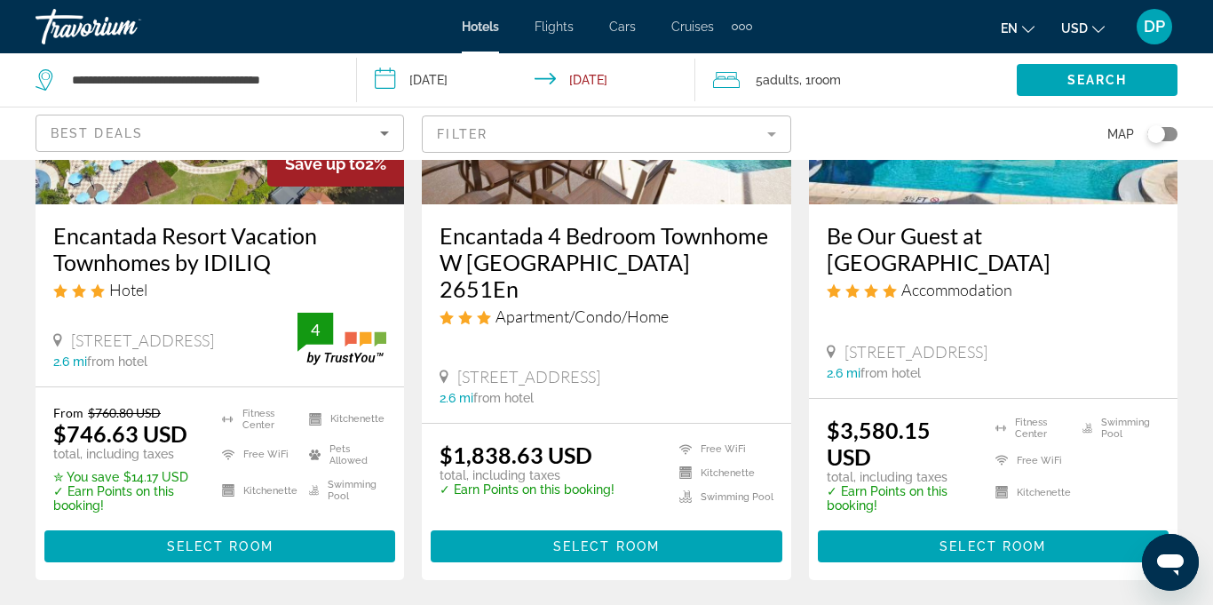
click at [216, 291] on div "Hotel" at bounding box center [219, 290] width 333 height 20
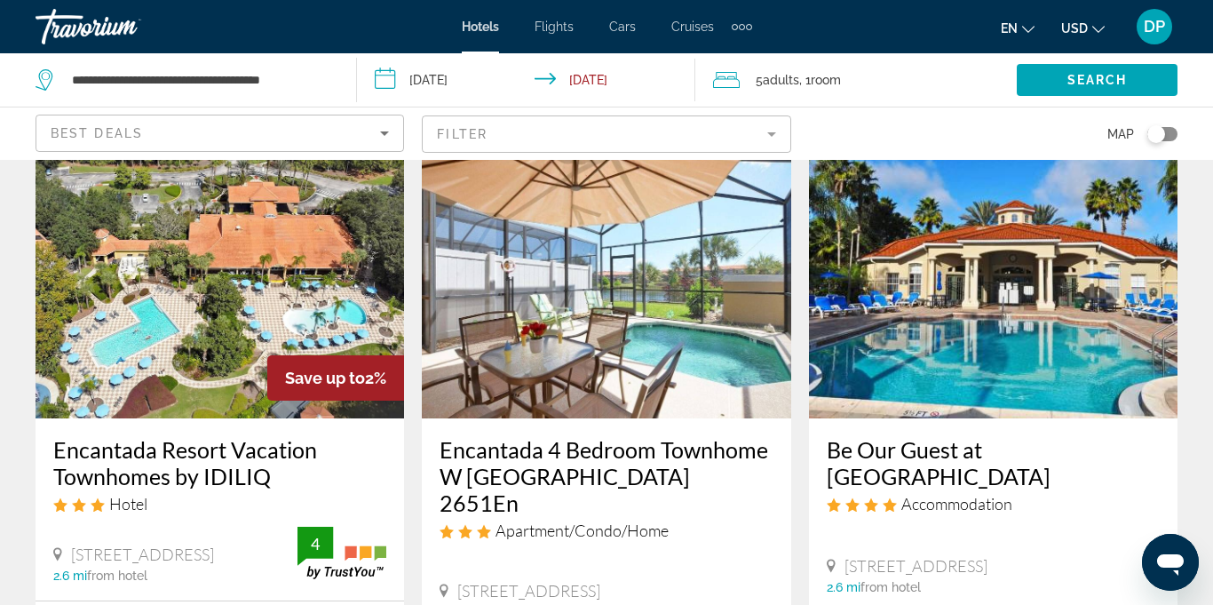
scroll to position [86, 0]
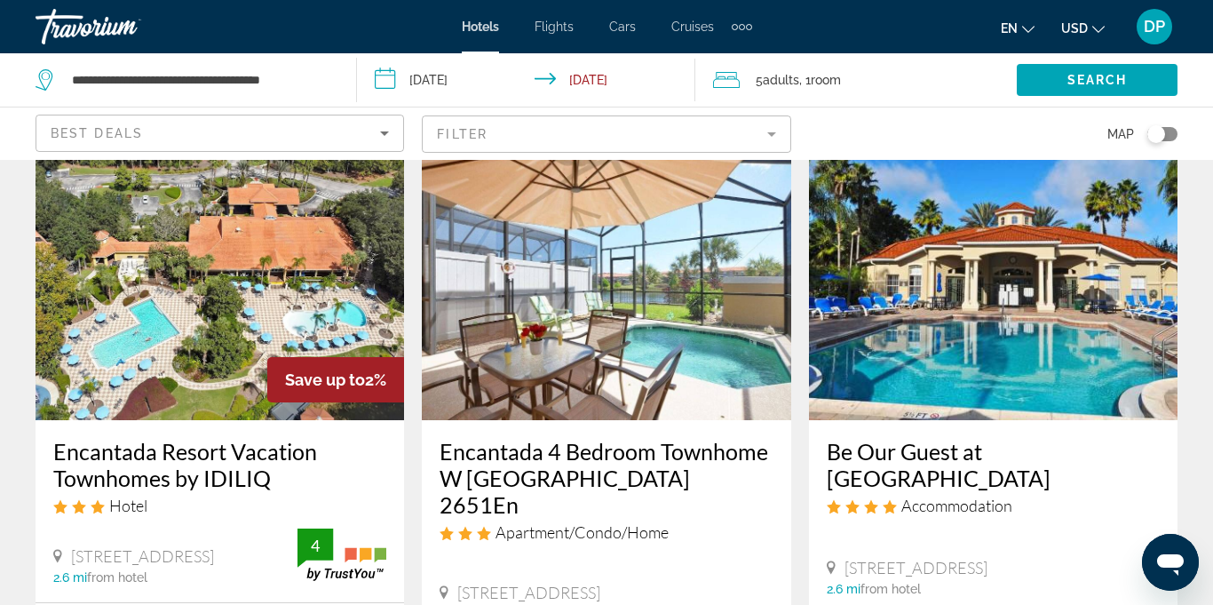
click at [234, 292] on img "Main content" at bounding box center [220, 278] width 369 height 284
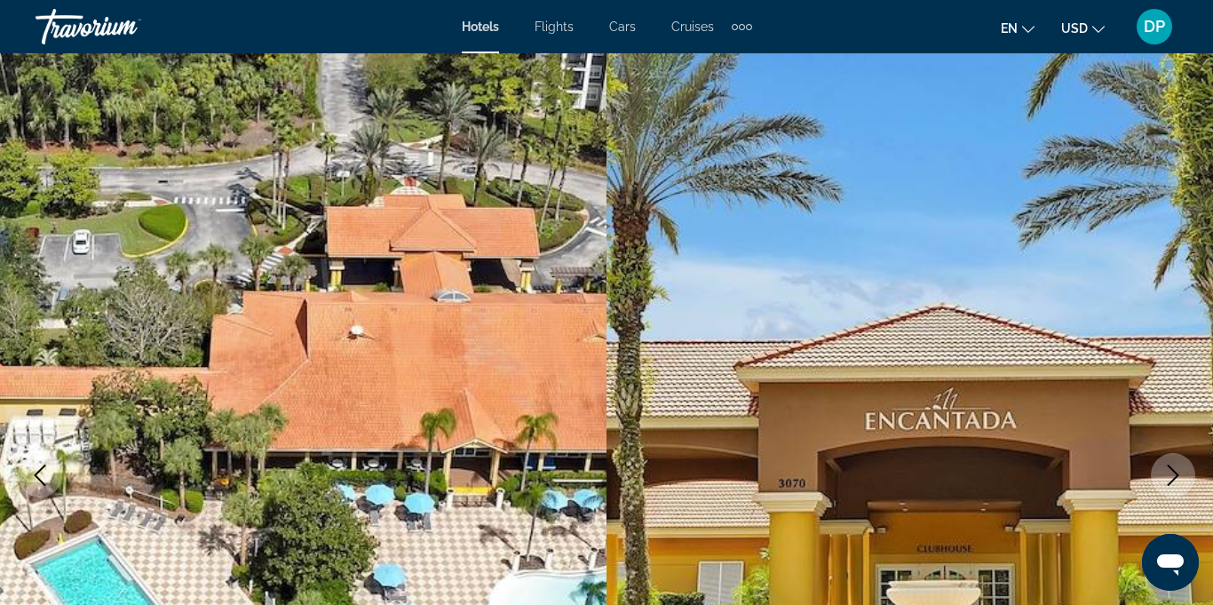
click at [1177, 475] on icon "Next image" at bounding box center [1173, 475] width 21 height 21
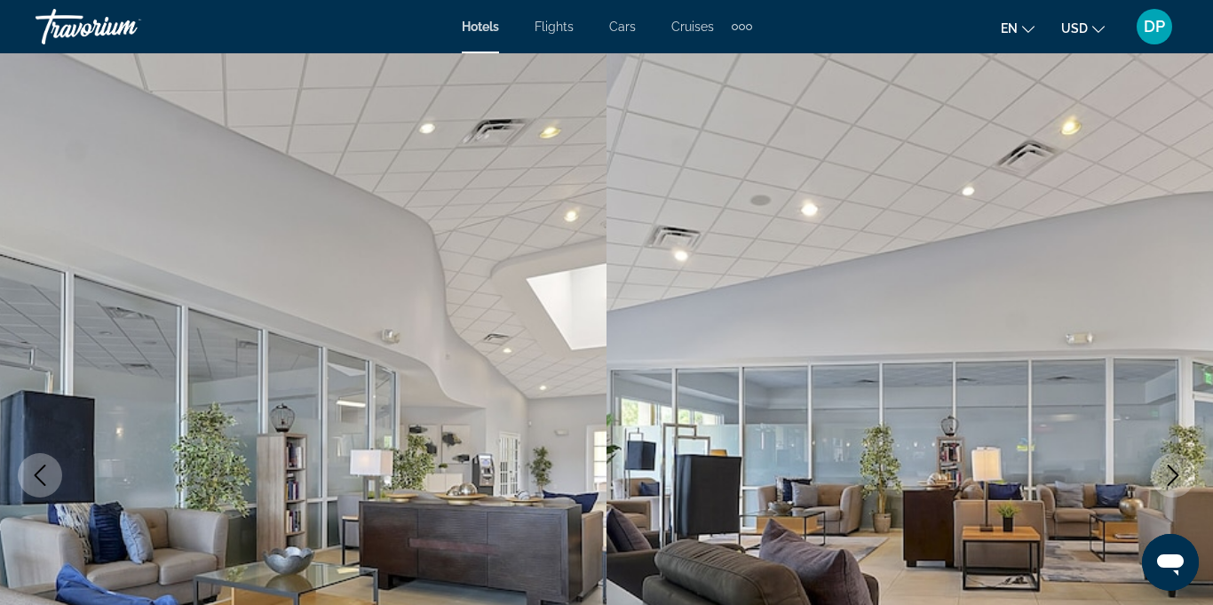
click at [1183, 481] on icon "Next image" at bounding box center [1173, 475] width 21 height 21
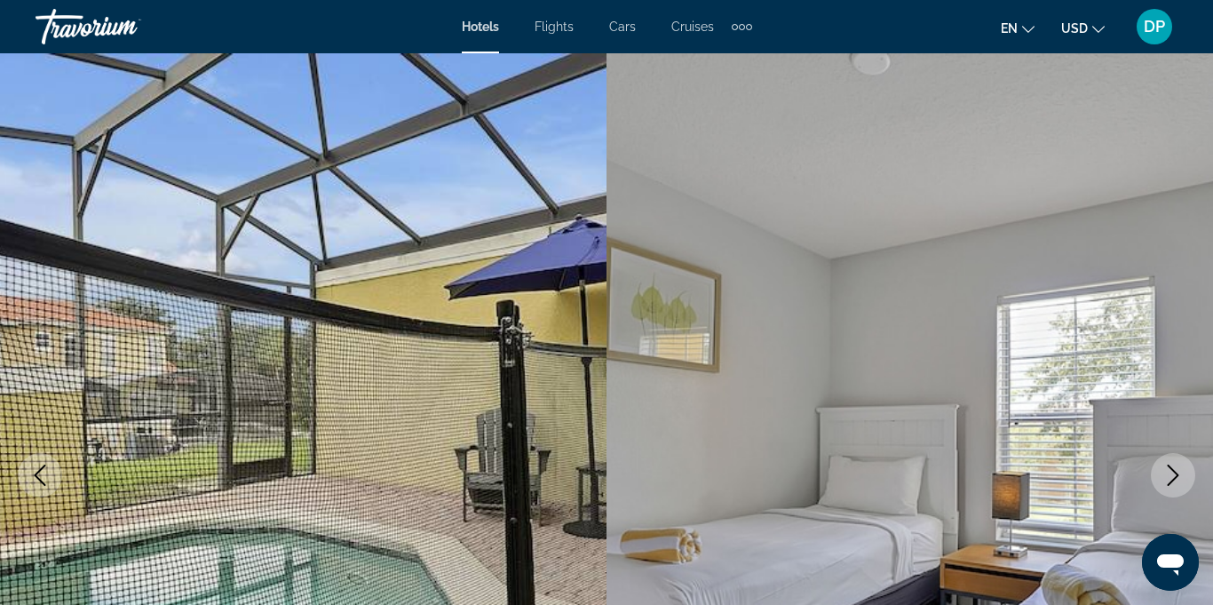
click at [1169, 482] on icon "Next image" at bounding box center [1173, 475] width 21 height 21
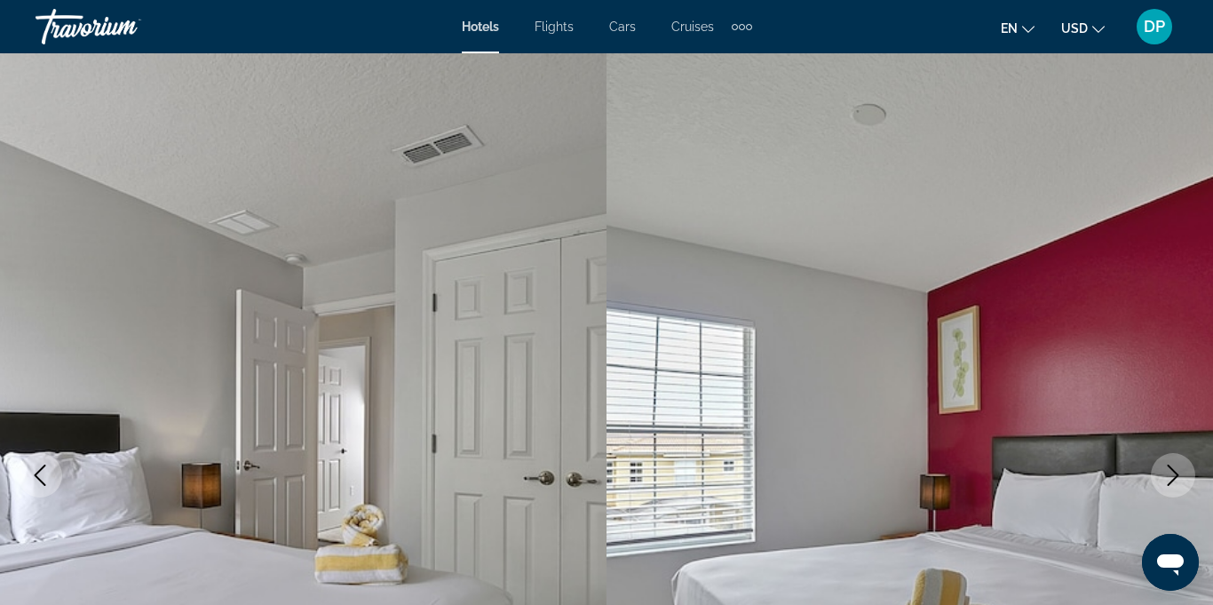
click at [1160, 473] on button "Next image" at bounding box center [1173, 475] width 44 height 44
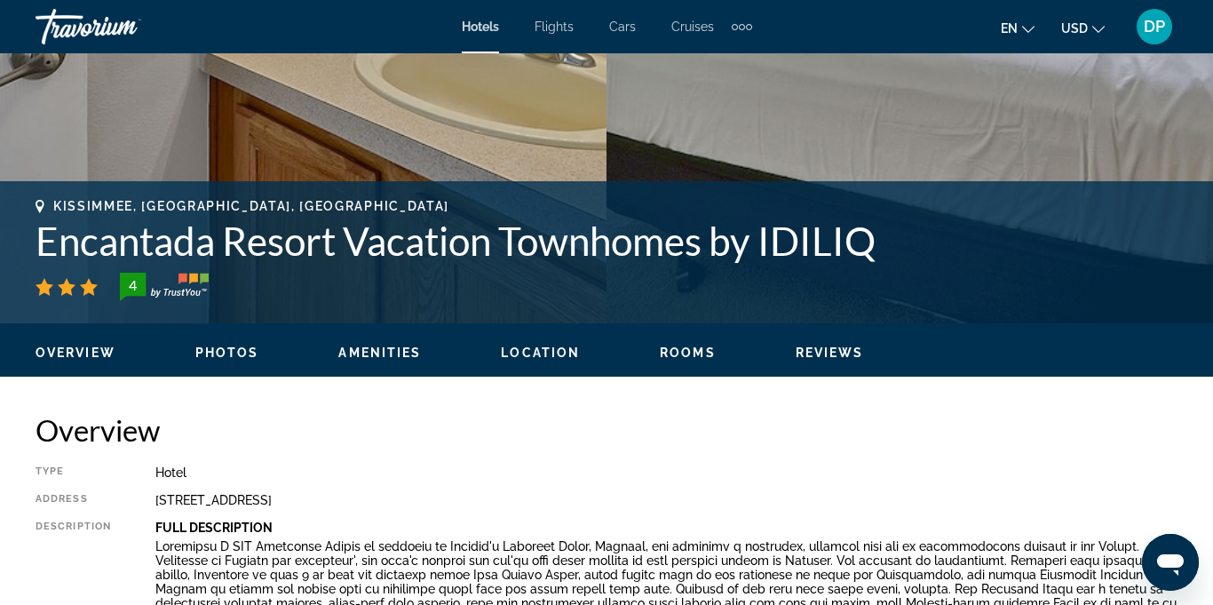
scroll to position [576, 0]
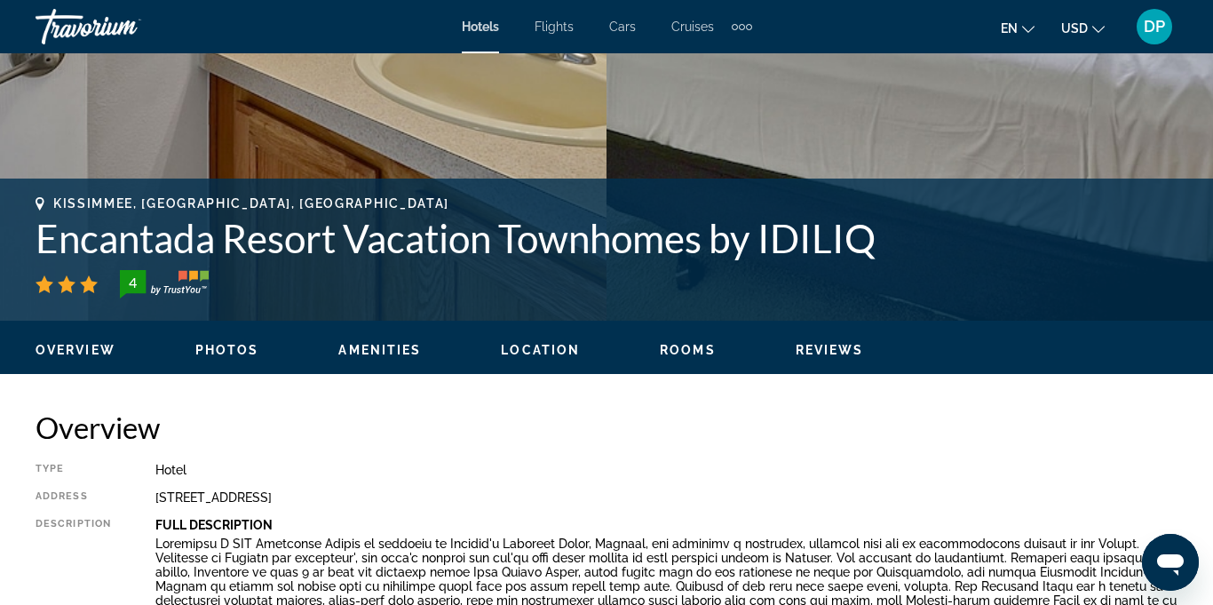
click at [820, 345] on span "Reviews" at bounding box center [830, 350] width 68 height 14
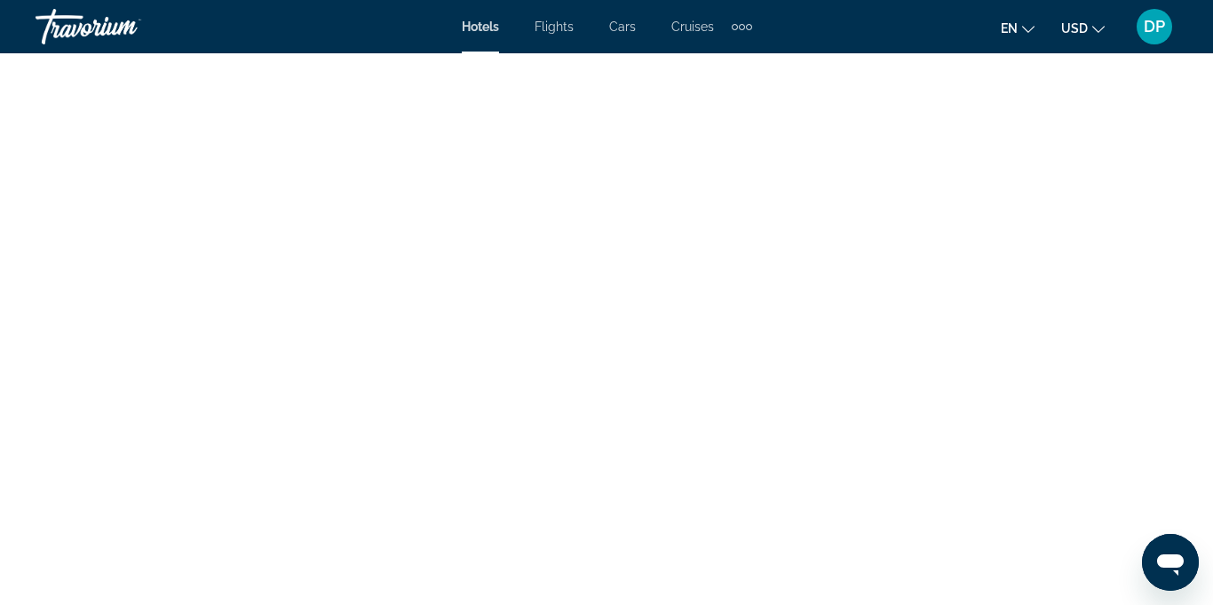
scroll to position [5614, 0]
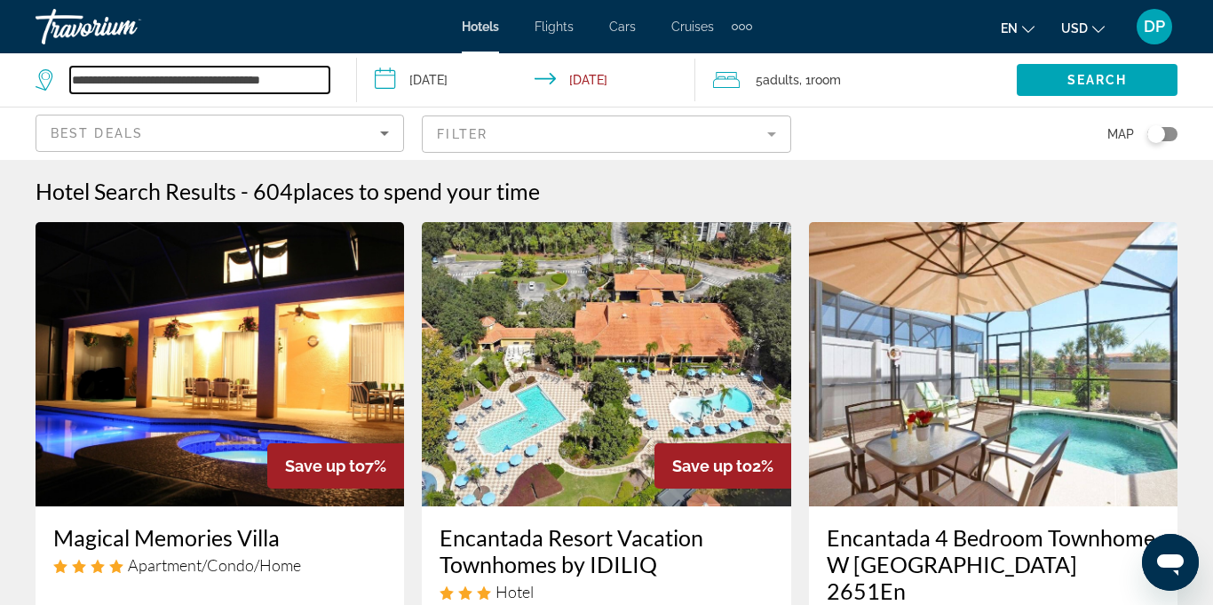
click at [115, 84] on input "**********" at bounding box center [199, 80] width 259 height 27
click at [298, 81] on input "**********" at bounding box center [199, 80] width 259 height 27
type input "*"
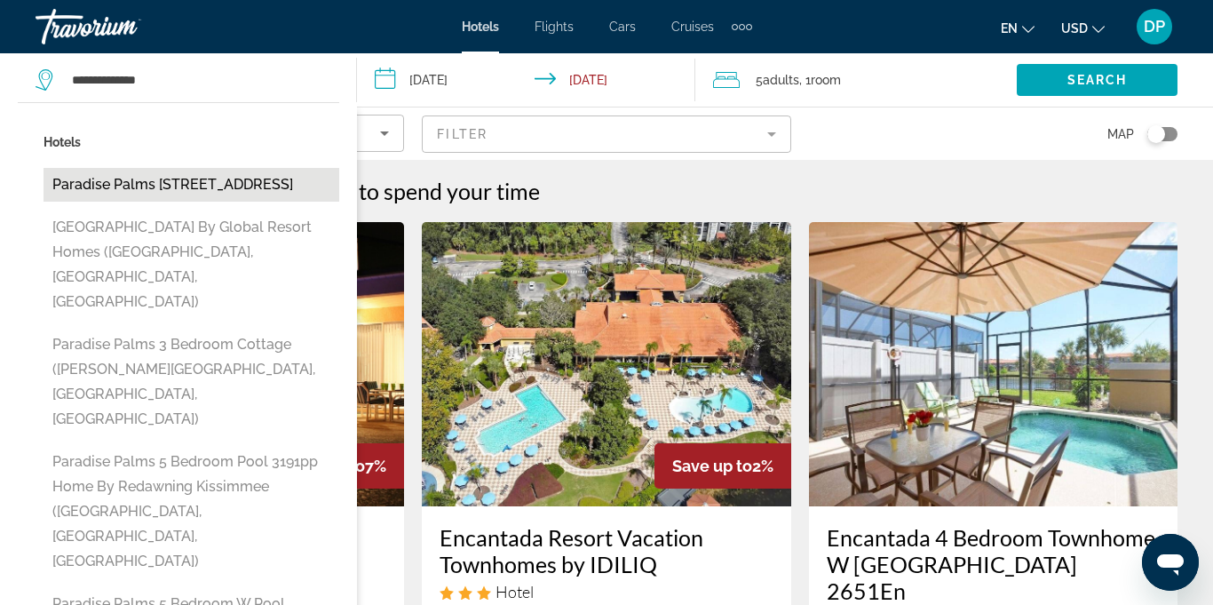
click at [95, 196] on button "Paradise Palms [STREET_ADDRESS]" at bounding box center [192, 185] width 296 height 34
type input "**********"
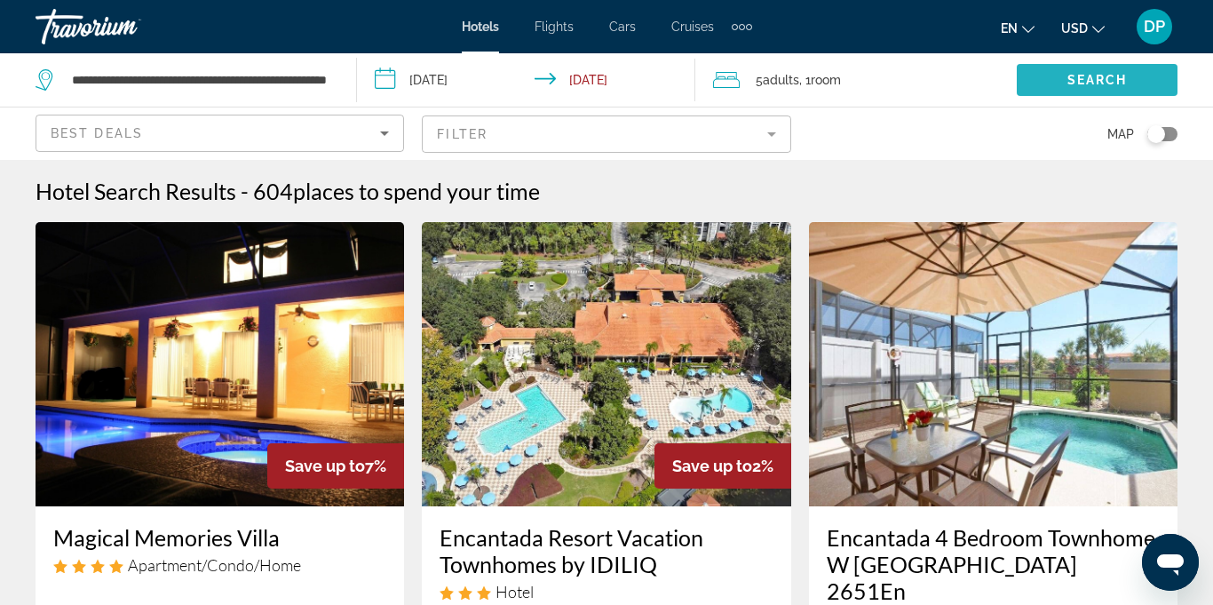
click at [1061, 81] on span "Search widget" at bounding box center [1097, 80] width 161 height 43
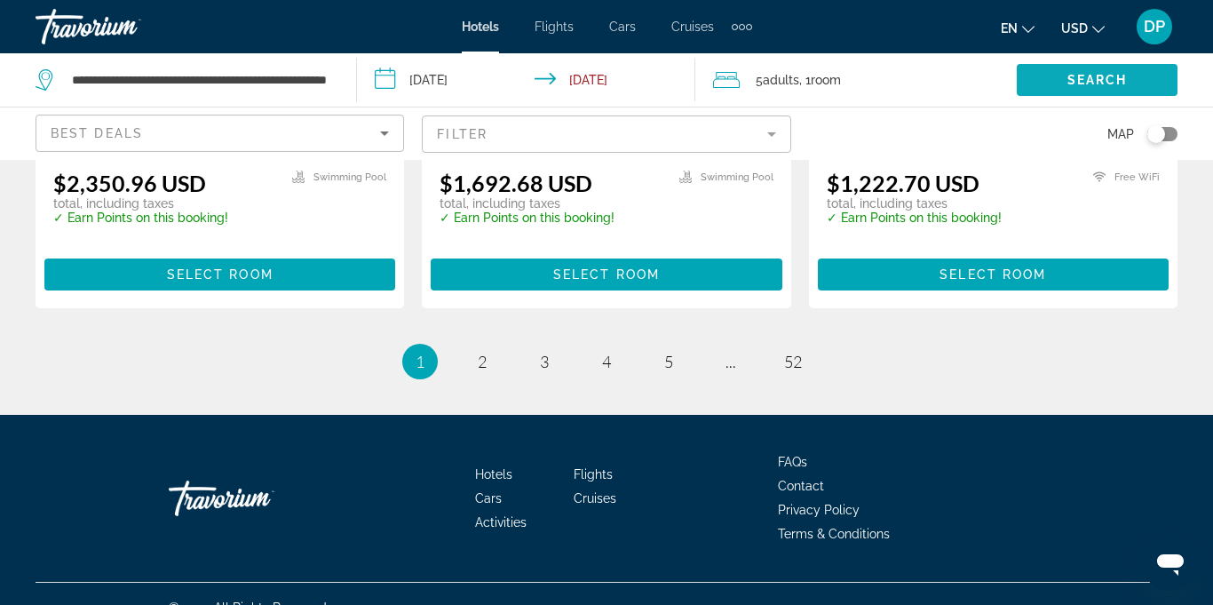
scroll to position [2563, 0]
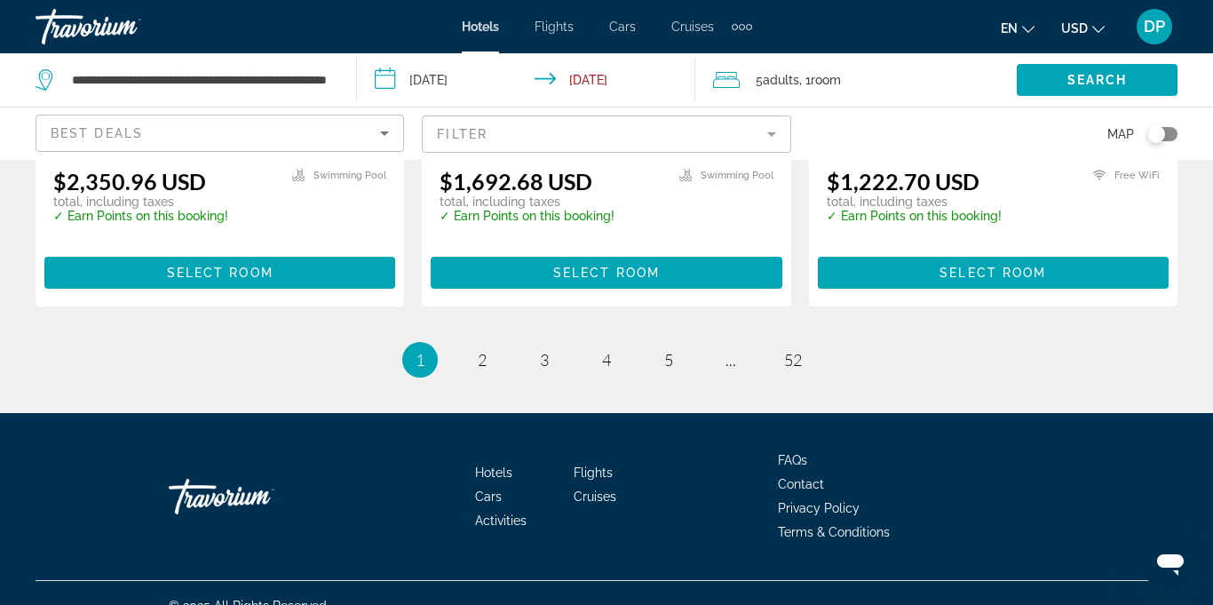
click at [497, 368] on li "page 2" at bounding box center [483, 360] width 36 height 36
click at [471, 362] on link "page 2" at bounding box center [482, 360] width 31 height 31
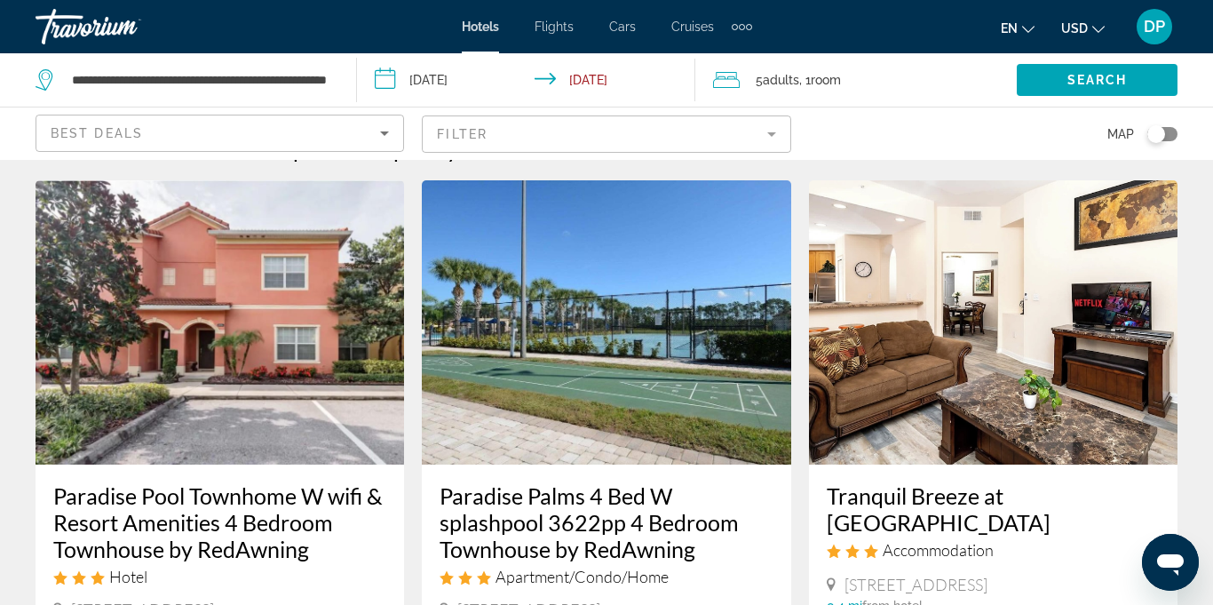
scroll to position [41, 0]
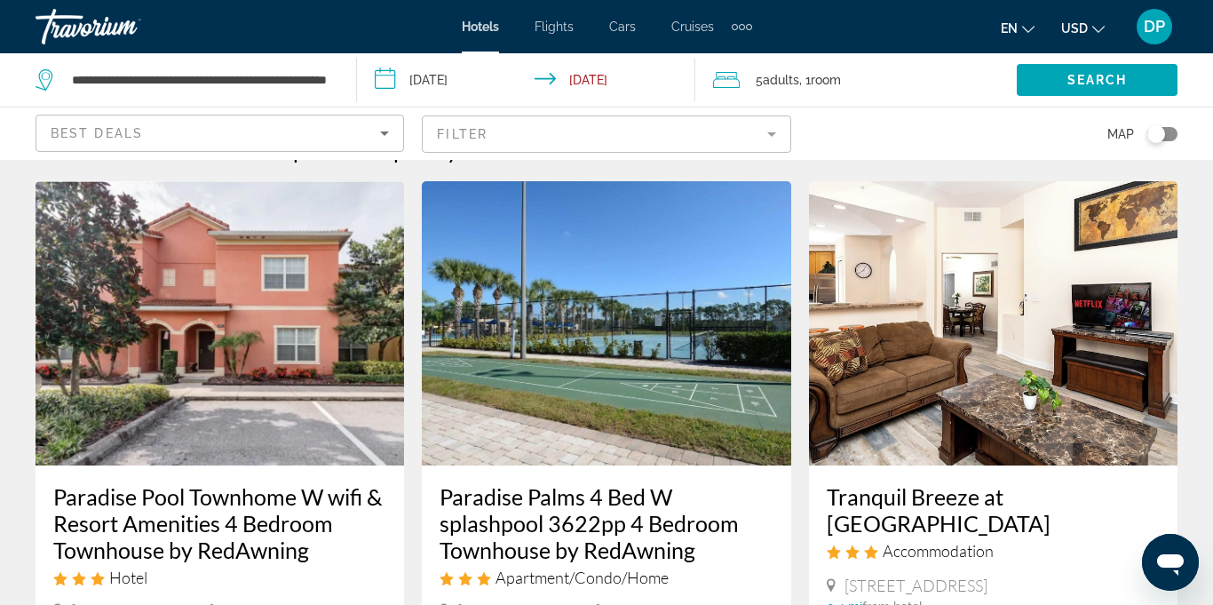
click at [214, 331] on img "Main content" at bounding box center [220, 323] width 369 height 284
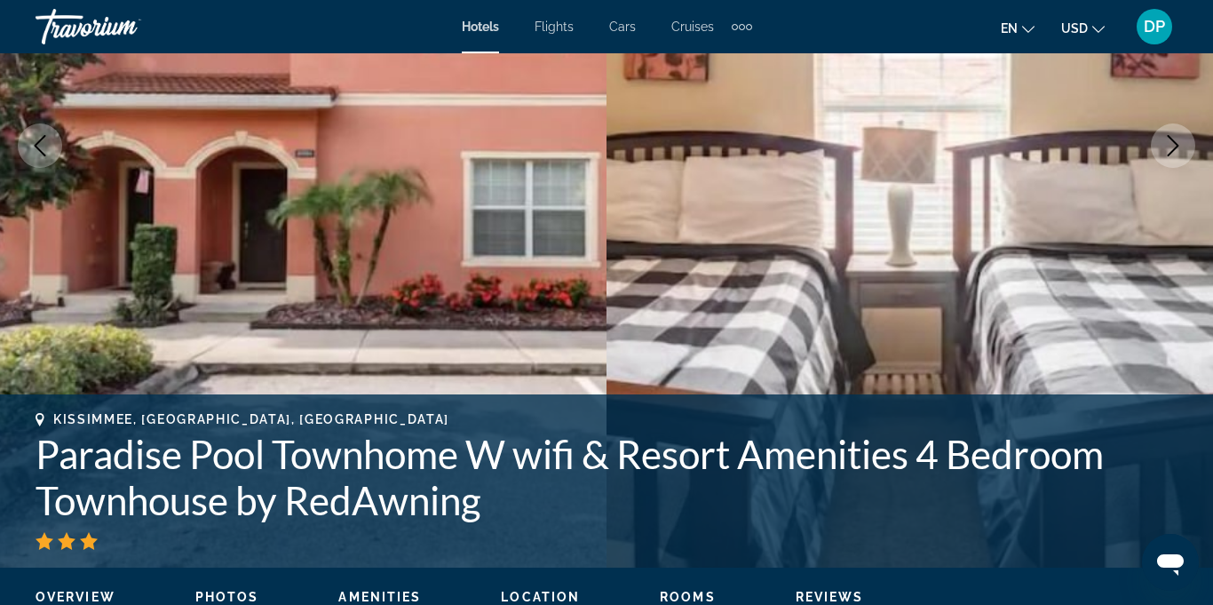
scroll to position [325, 0]
